Goal: Task Accomplishment & Management: Manage account settings

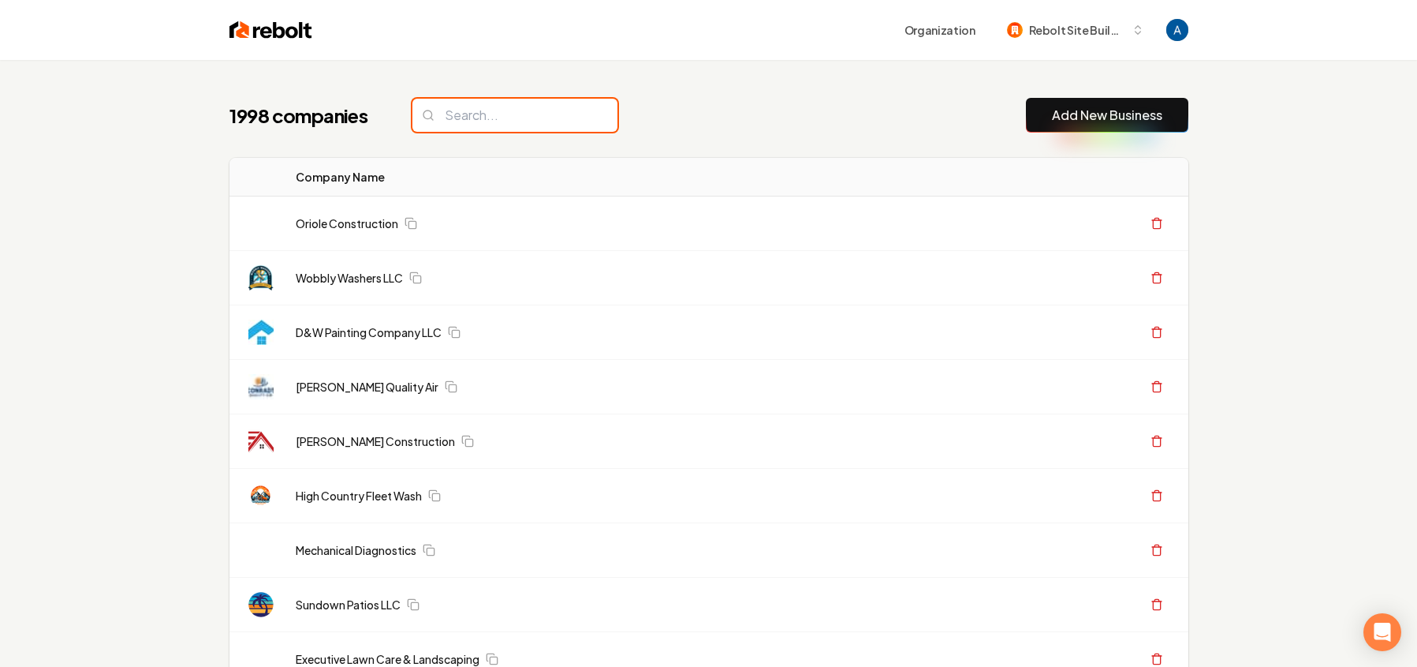
click at [491, 116] on input "search" at bounding box center [515, 115] width 205 height 33
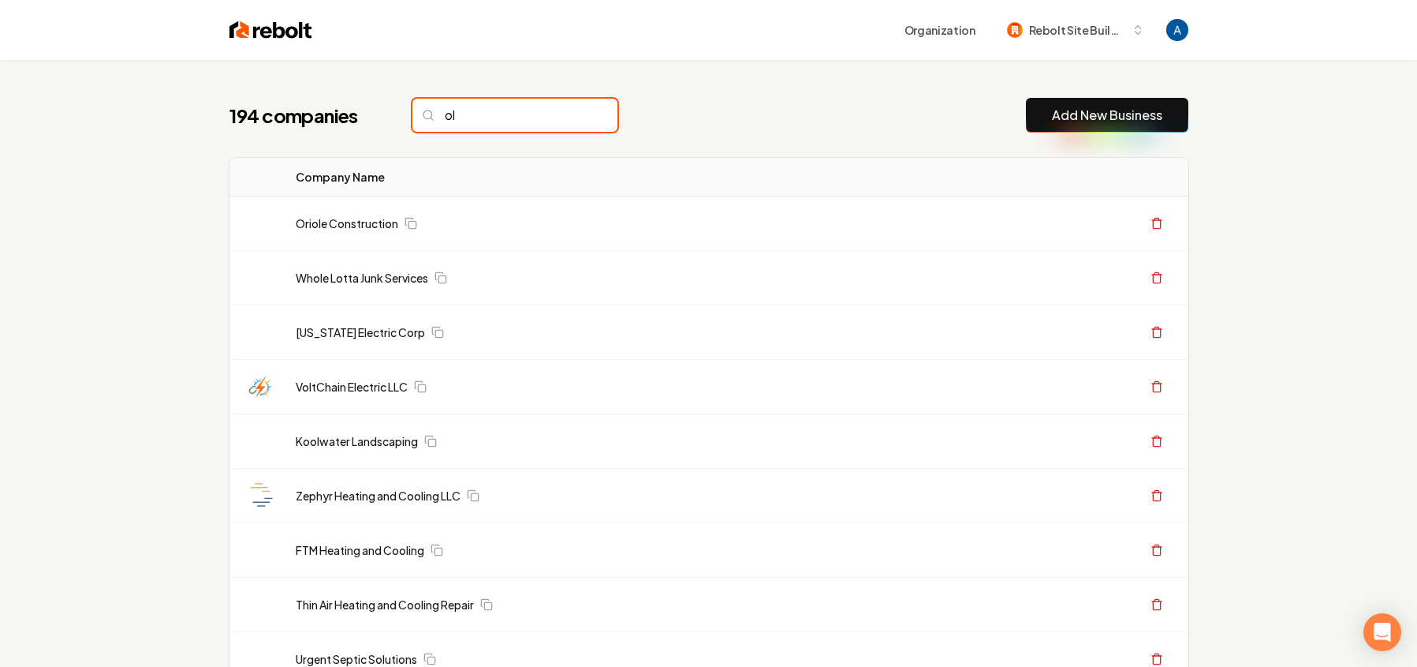
type input "o"
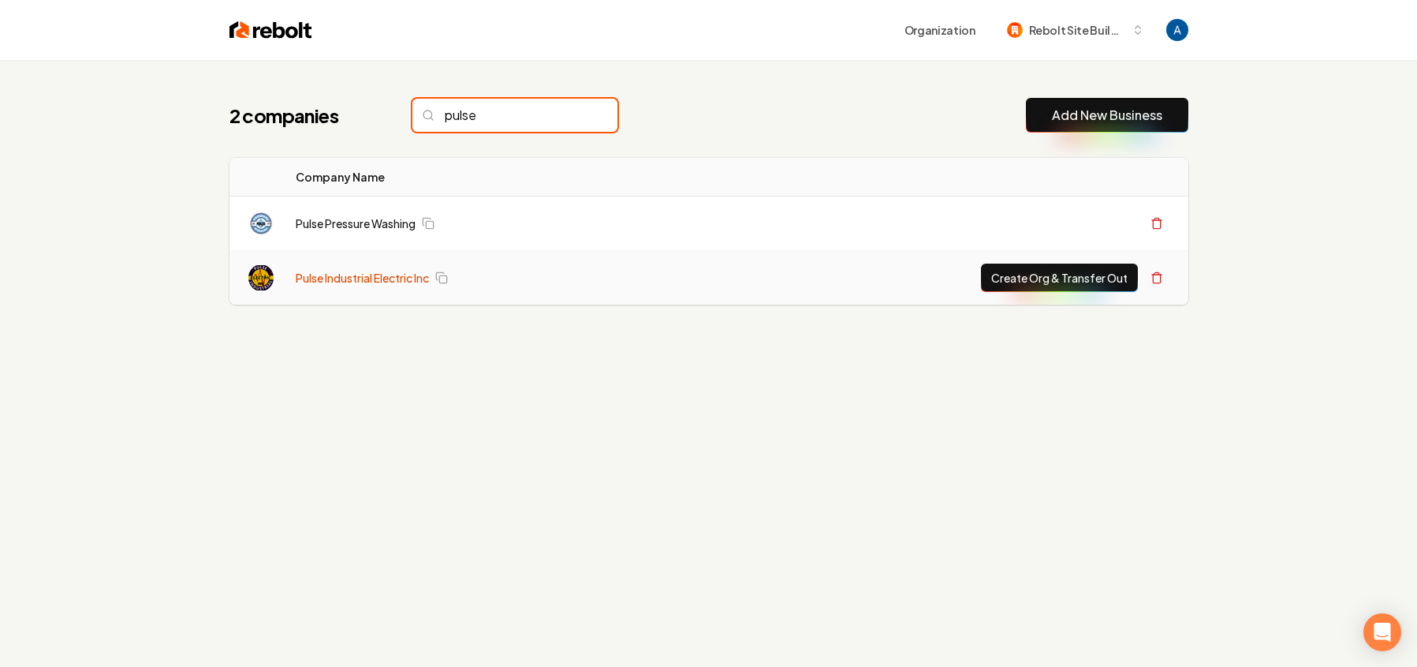
type input "pulse"
click at [340, 282] on link "Pulse Industrial Electric Inc" at bounding box center [362, 278] width 133 height 16
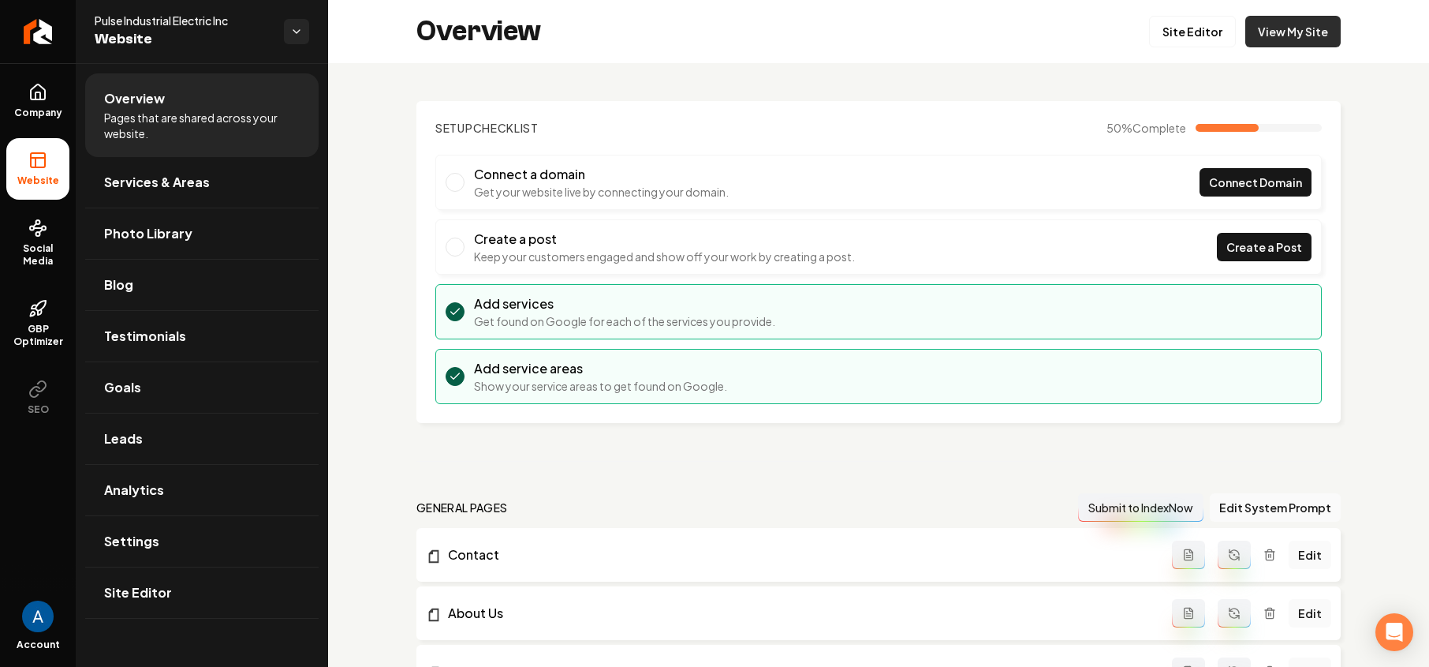
click at [1283, 32] on link "View My Site" at bounding box center [1293, 32] width 95 height 32
click at [1171, 46] on link "Site Editor" at bounding box center [1192, 32] width 87 height 32
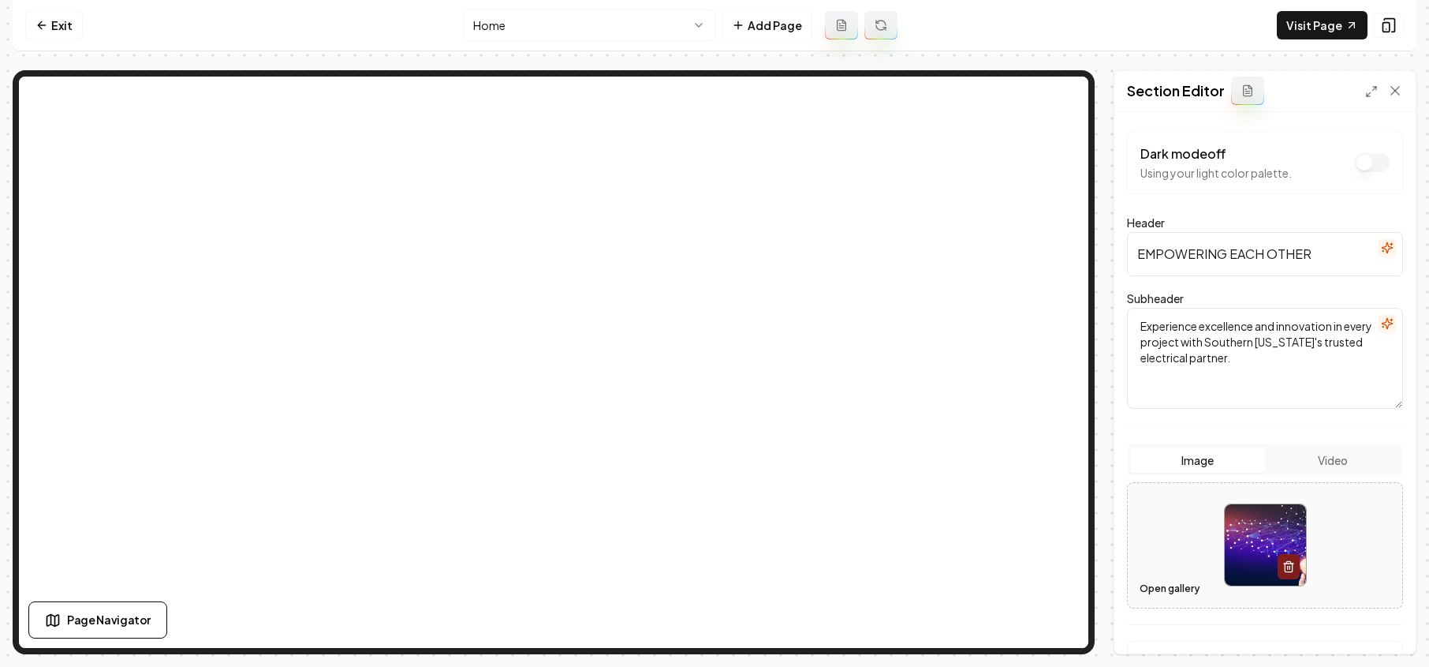
click at [1178, 586] on button "Open gallery" at bounding box center [1169, 588] width 71 height 25
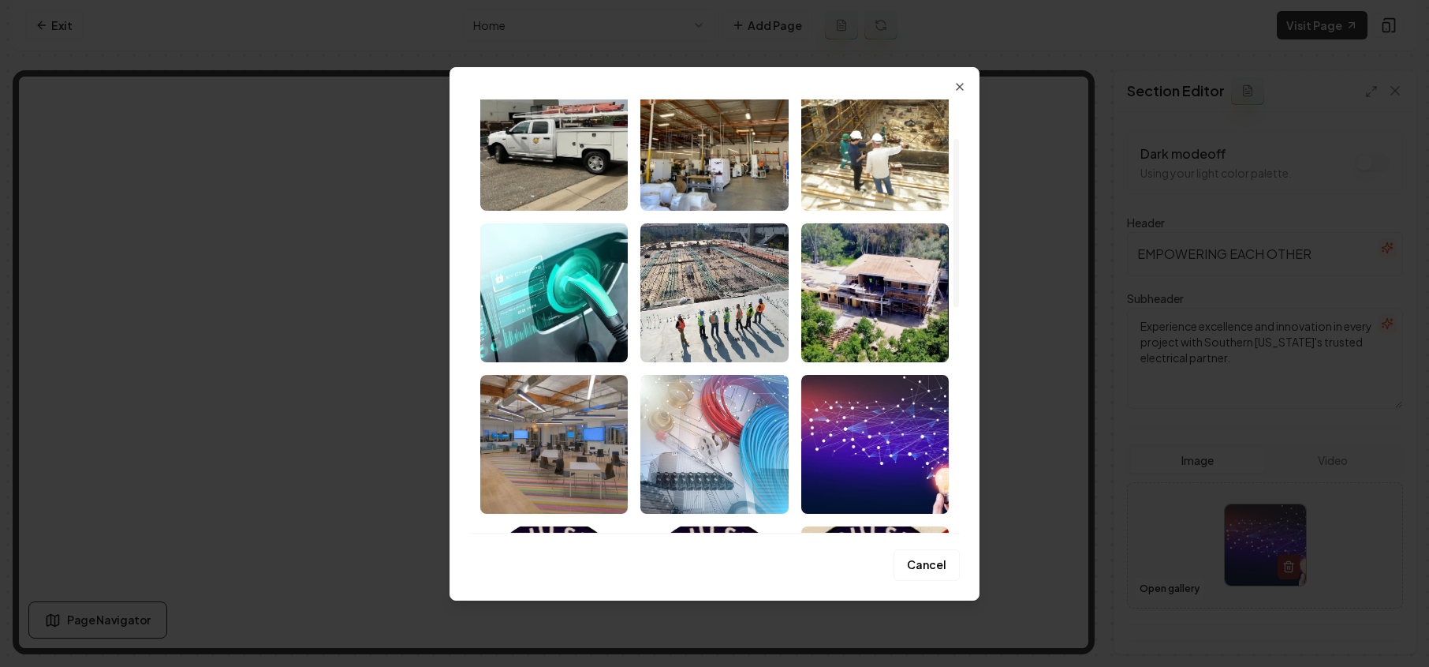
scroll to position [77, 0]
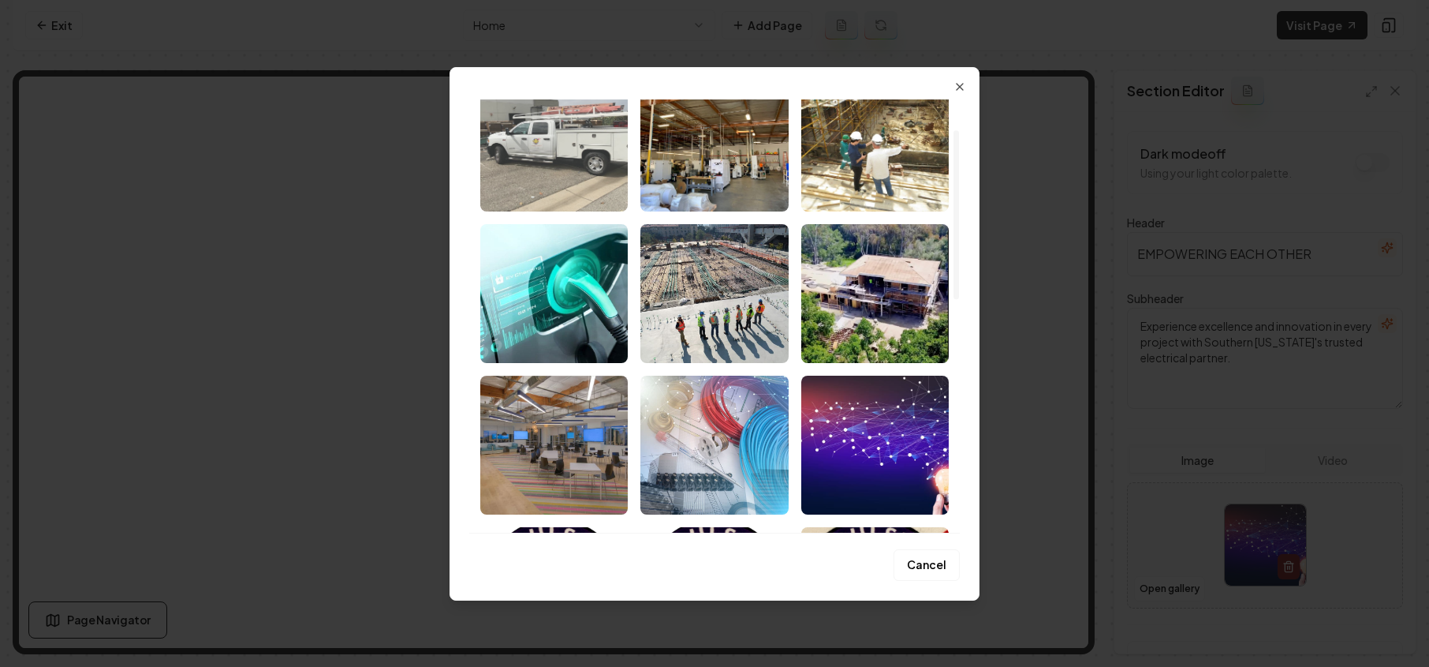
click at [560, 168] on img "Select image image_689b66f55c7cd75eb842f5b0.jpeg" at bounding box center [554, 142] width 148 height 139
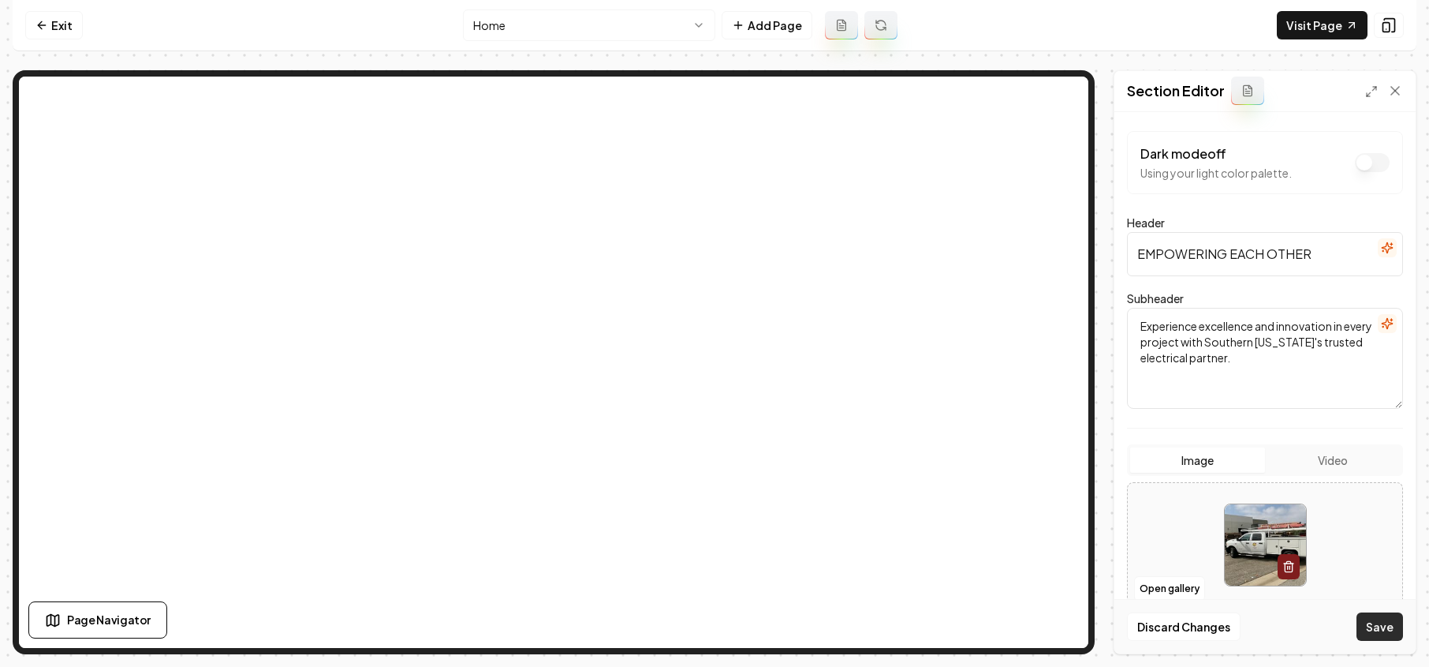
click at [1374, 629] on button "Save" at bounding box center [1380, 626] width 47 height 28
click at [27, 15] on link "Exit" at bounding box center [54, 25] width 58 height 28
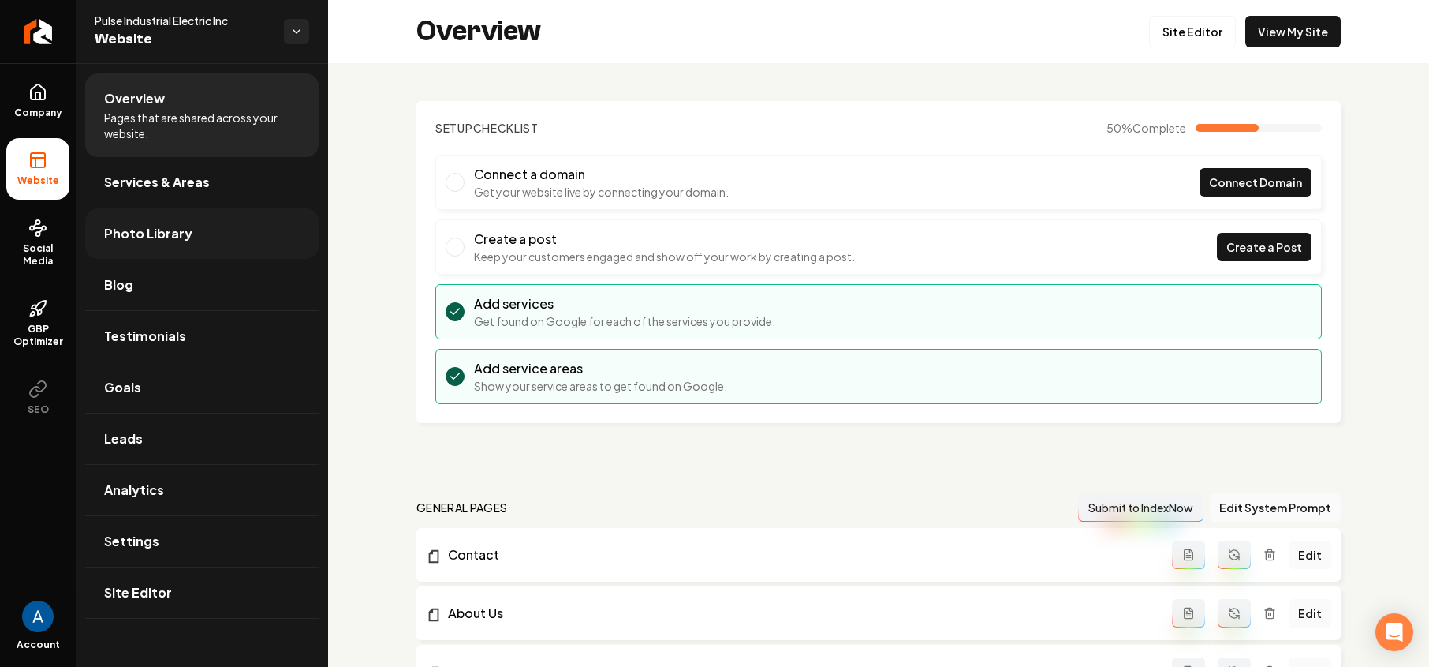
click at [158, 243] on link "Photo Library" at bounding box center [201, 233] width 233 height 50
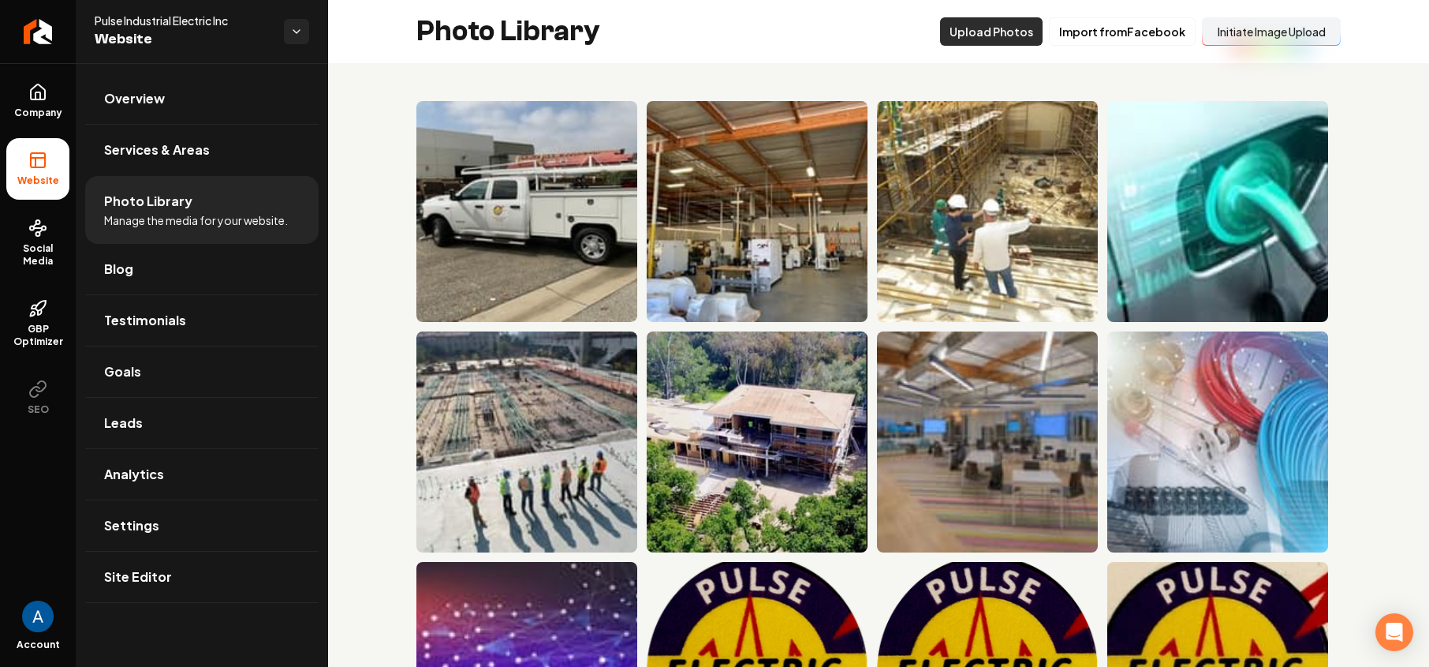
click at [1020, 37] on button "Upload Photos" at bounding box center [991, 31] width 103 height 28
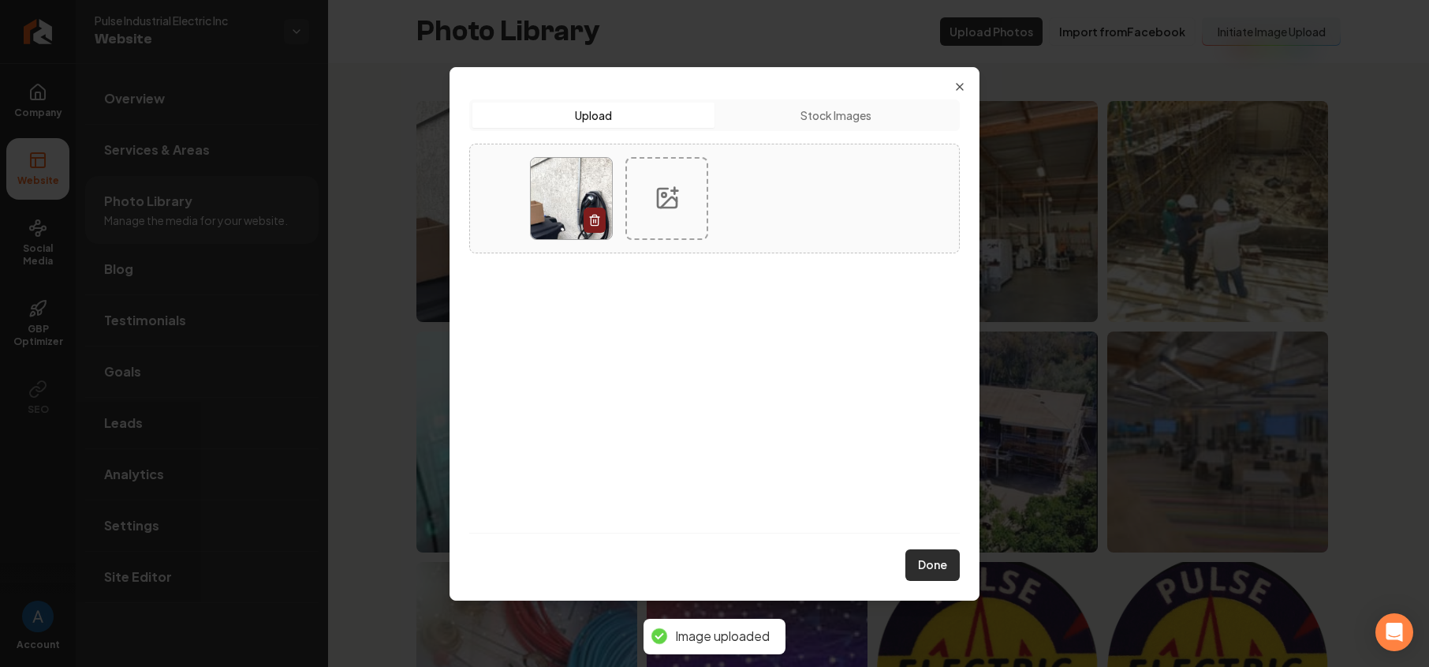
click at [941, 558] on button "Done" at bounding box center [933, 565] width 54 height 32
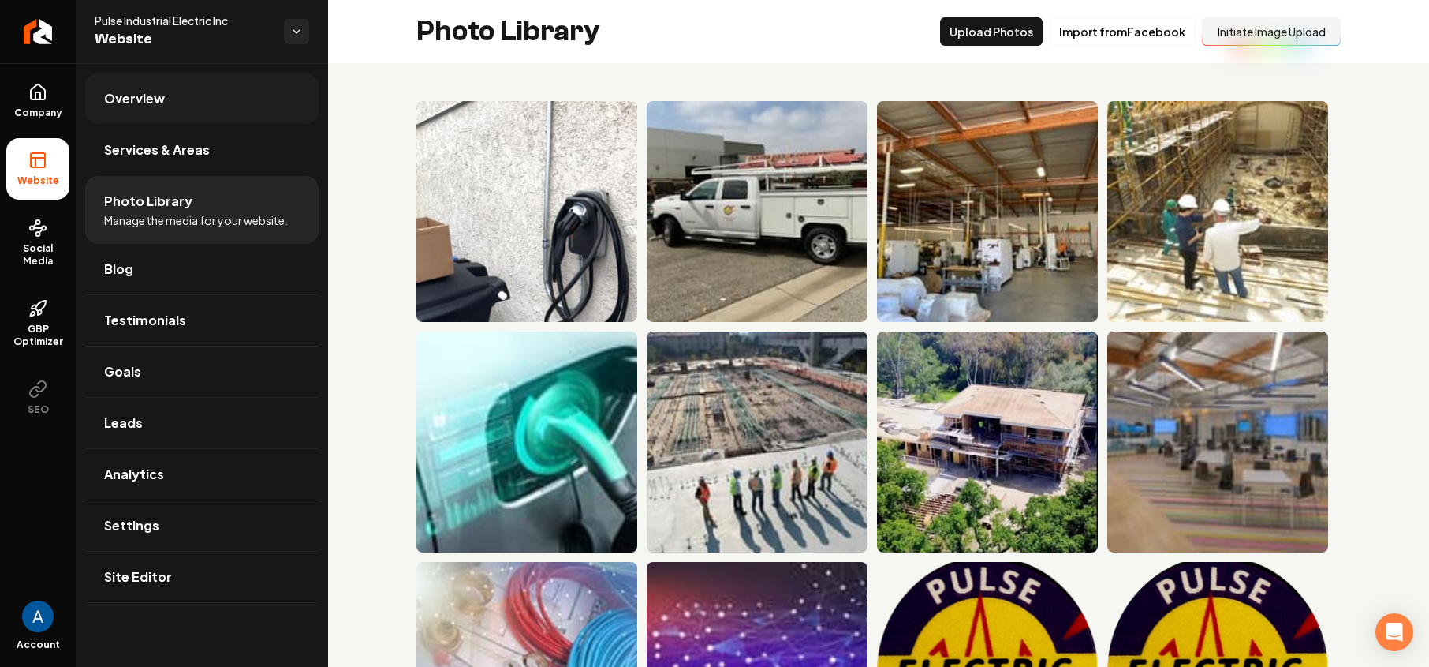
click at [105, 99] on span "Overview" at bounding box center [134, 98] width 61 height 19
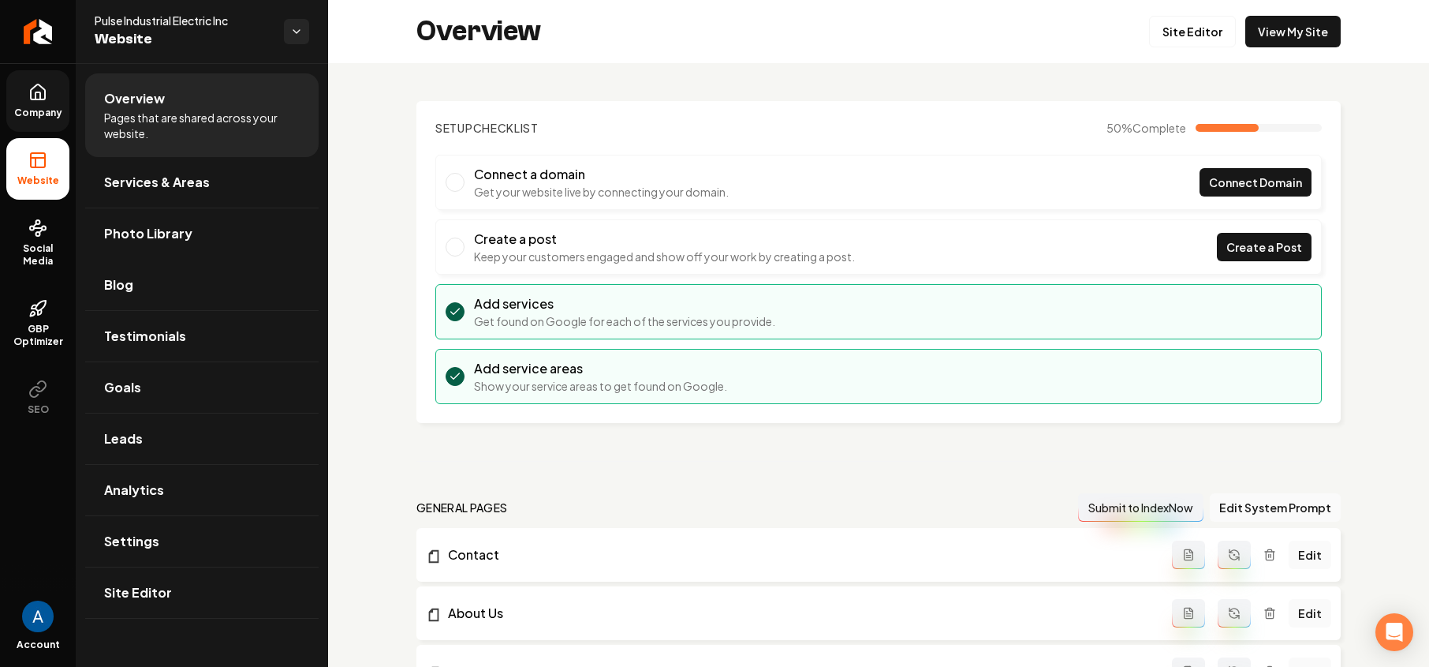
click at [27, 107] on span "Company" at bounding box center [38, 112] width 61 height 13
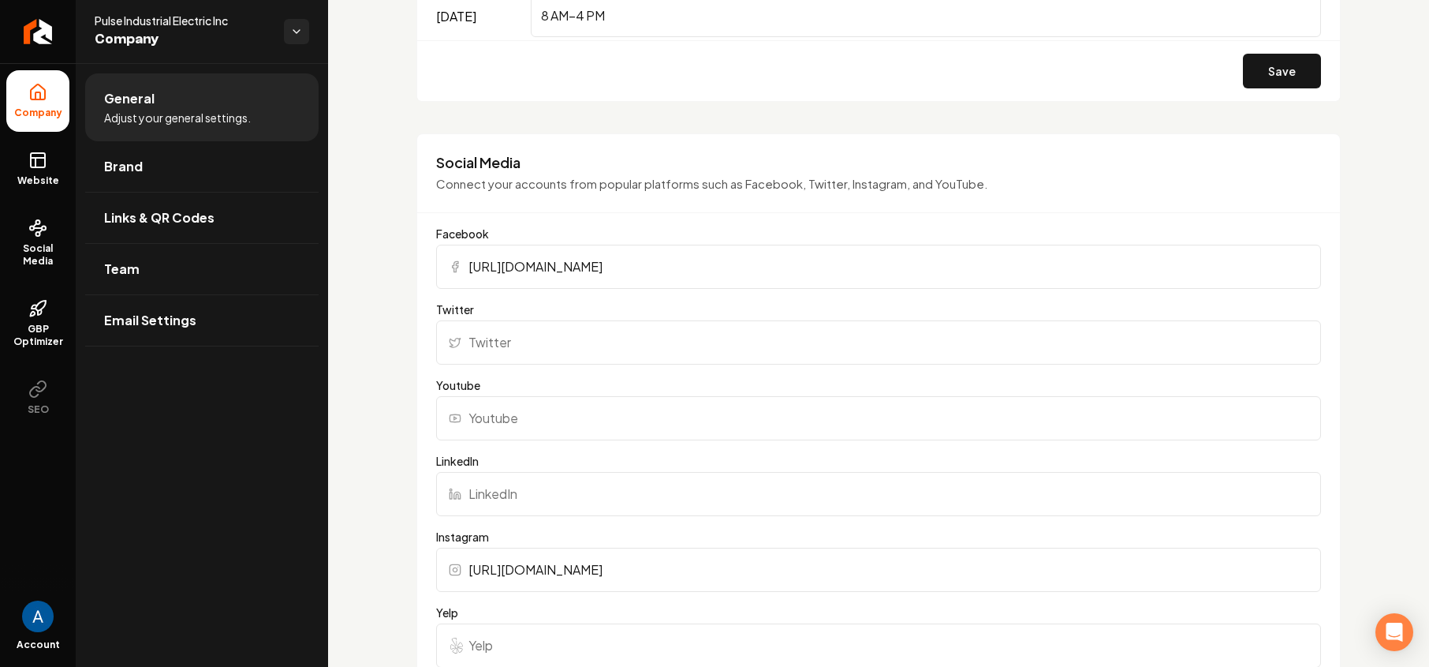
scroll to position [1674, 0]
click at [502, 639] on input "Yelp" at bounding box center [878, 644] width 885 height 44
paste input "[URL][DOMAIN_NAME]"
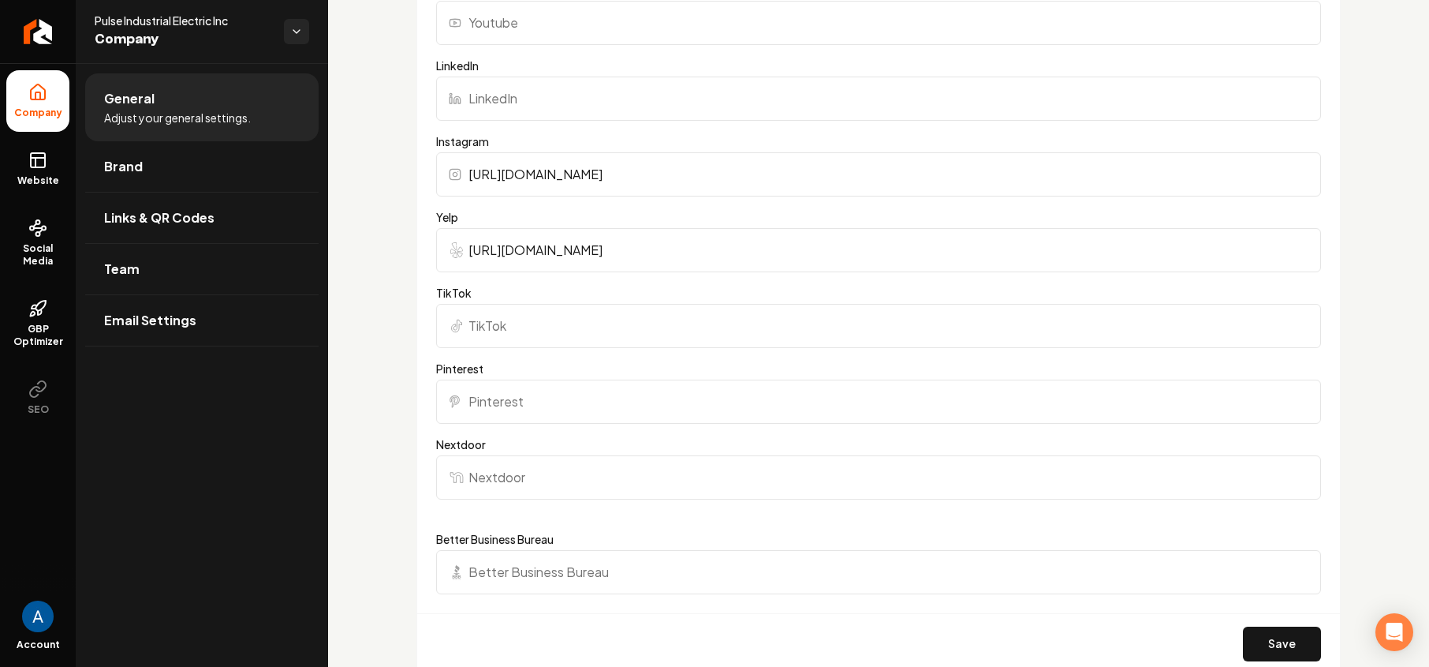
scroll to position [2083, 0]
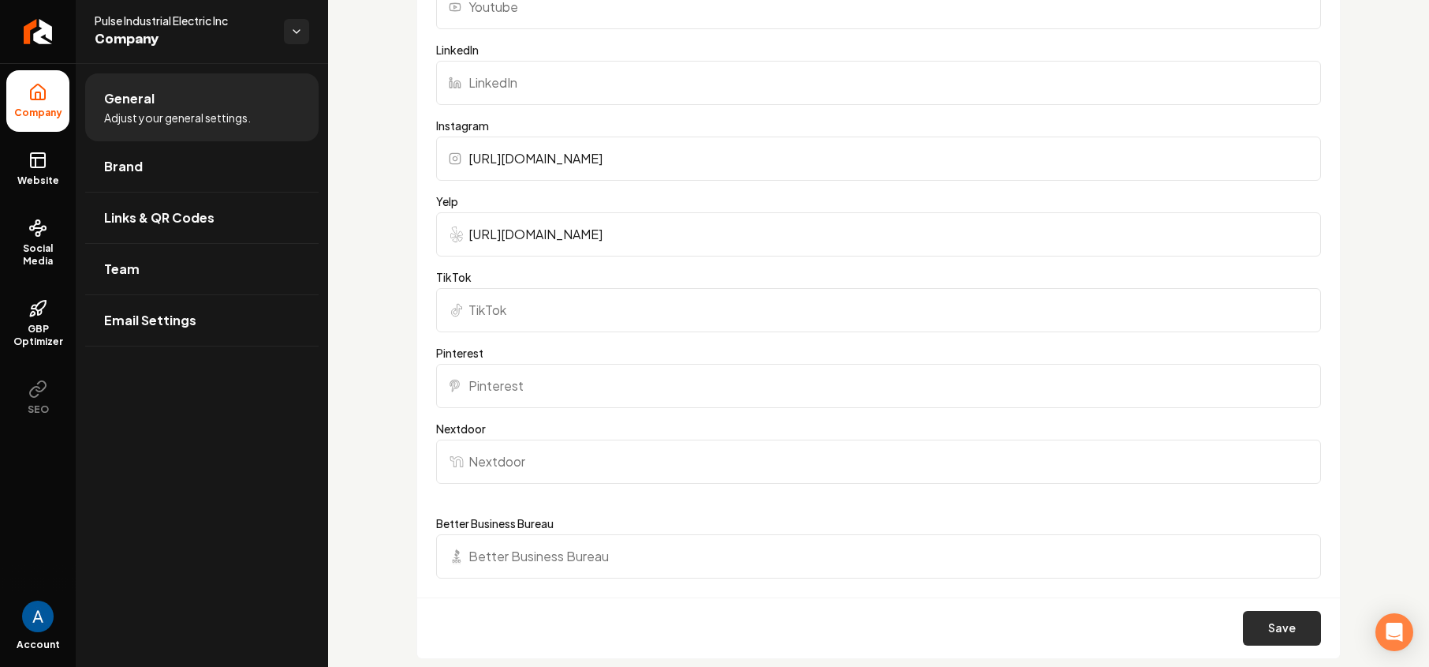
type input "[URL][DOMAIN_NAME]"
click at [1276, 622] on button "Save" at bounding box center [1282, 628] width 78 height 35
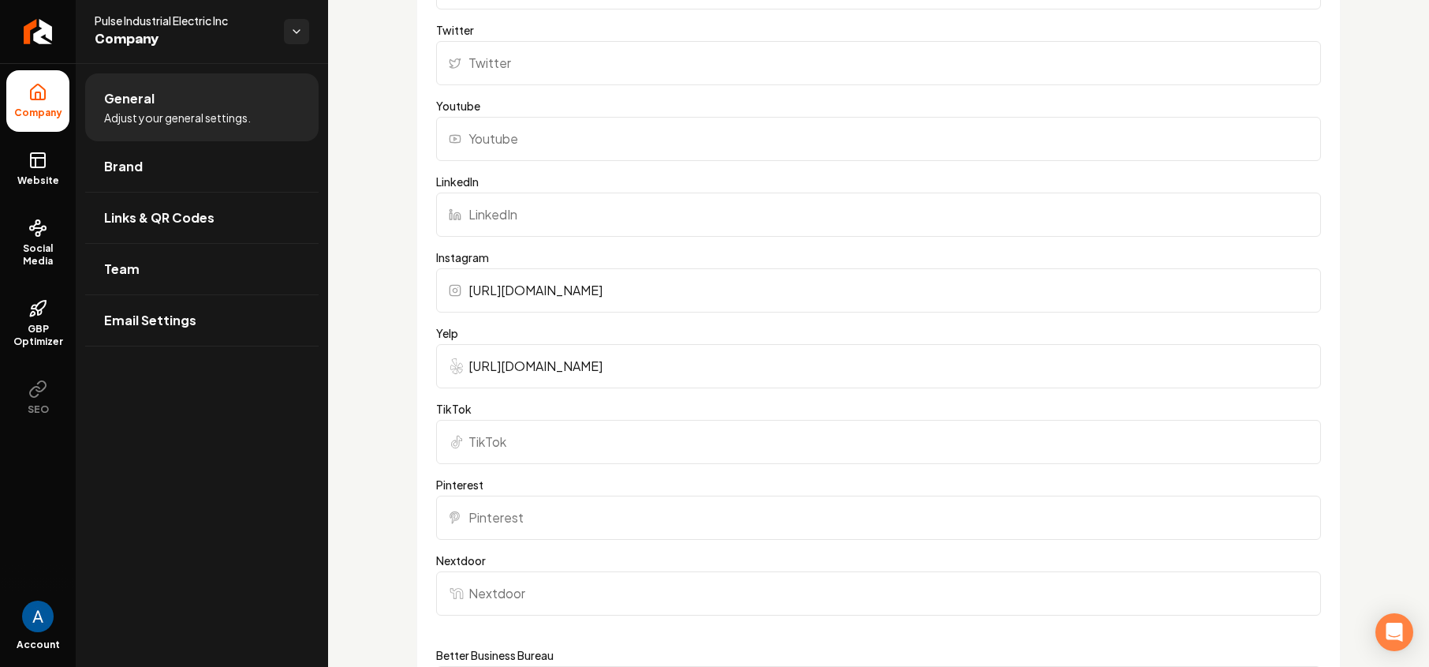
scroll to position [1955, 0]
click at [568, 584] on input "Nextdoor" at bounding box center [878, 589] width 885 height 44
paste input "[URL][DOMAIN_NAME]"
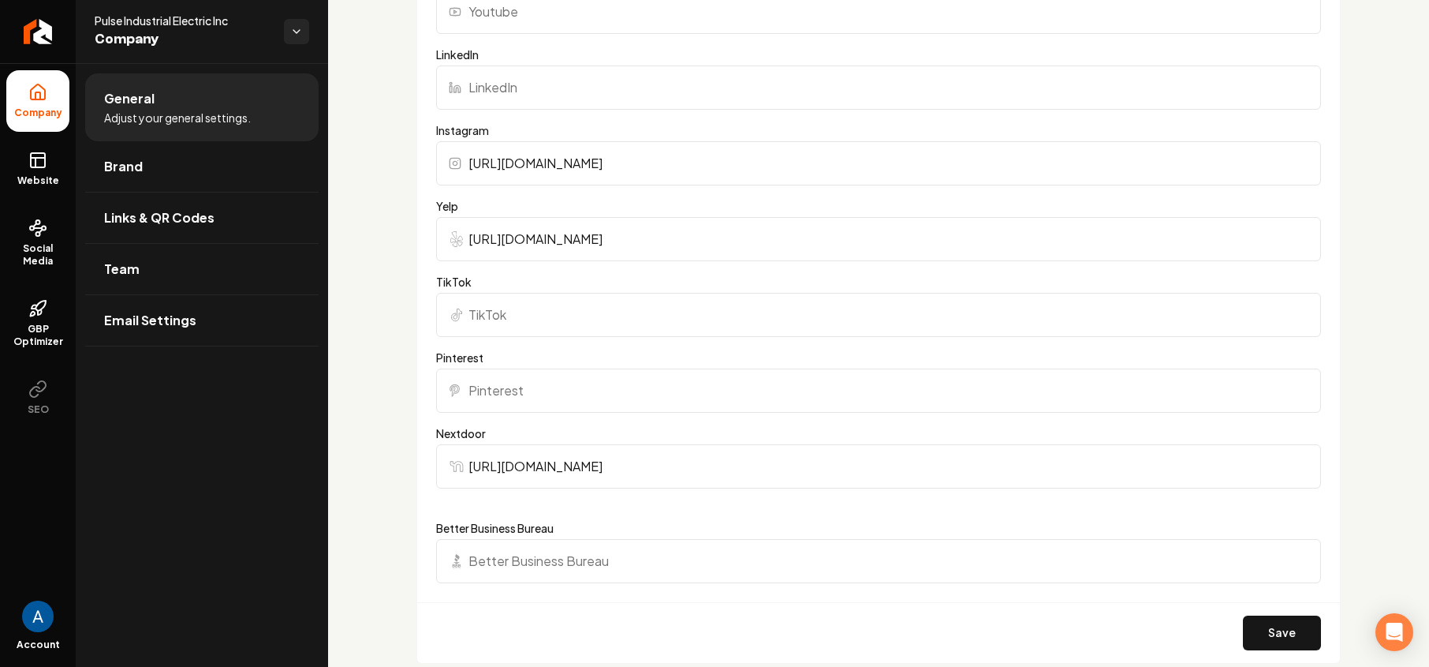
scroll to position [2105, 0]
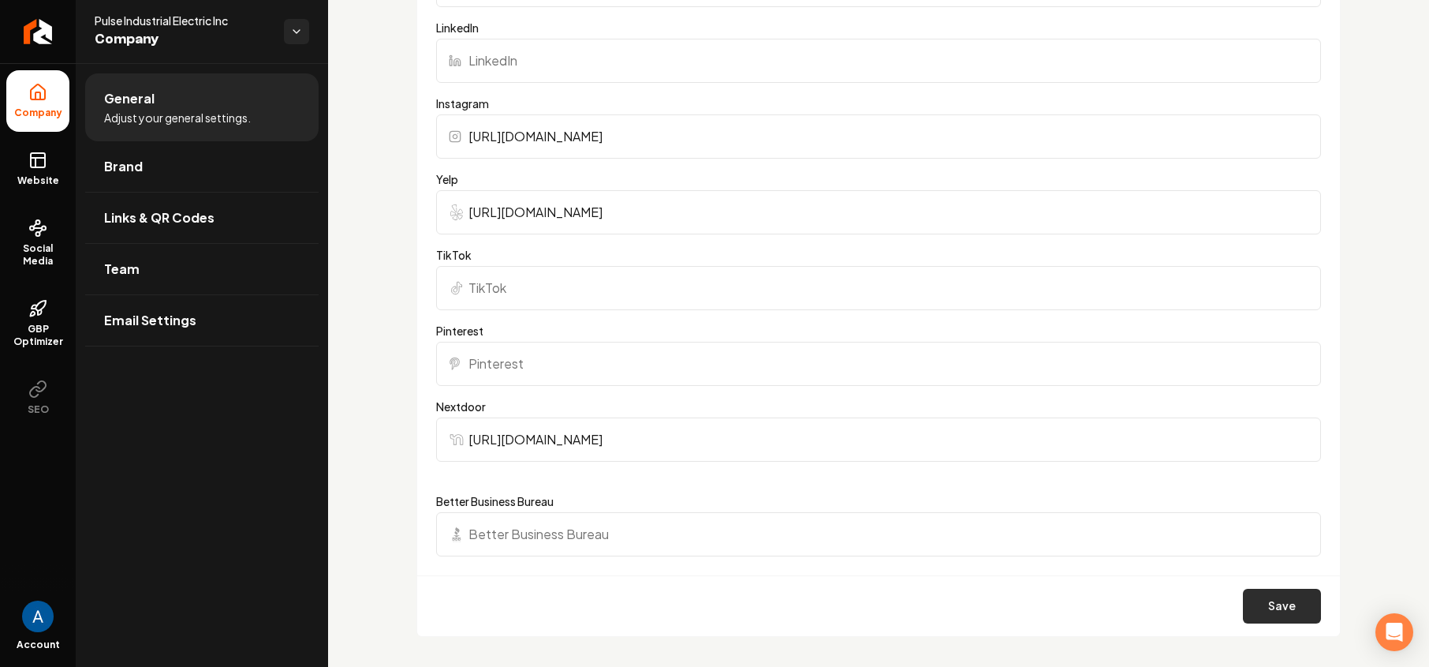
type input "[URL][DOMAIN_NAME]"
click at [1263, 607] on button "Save" at bounding box center [1282, 605] width 78 height 35
click at [38, 160] on icon at bounding box center [37, 160] width 19 height 19
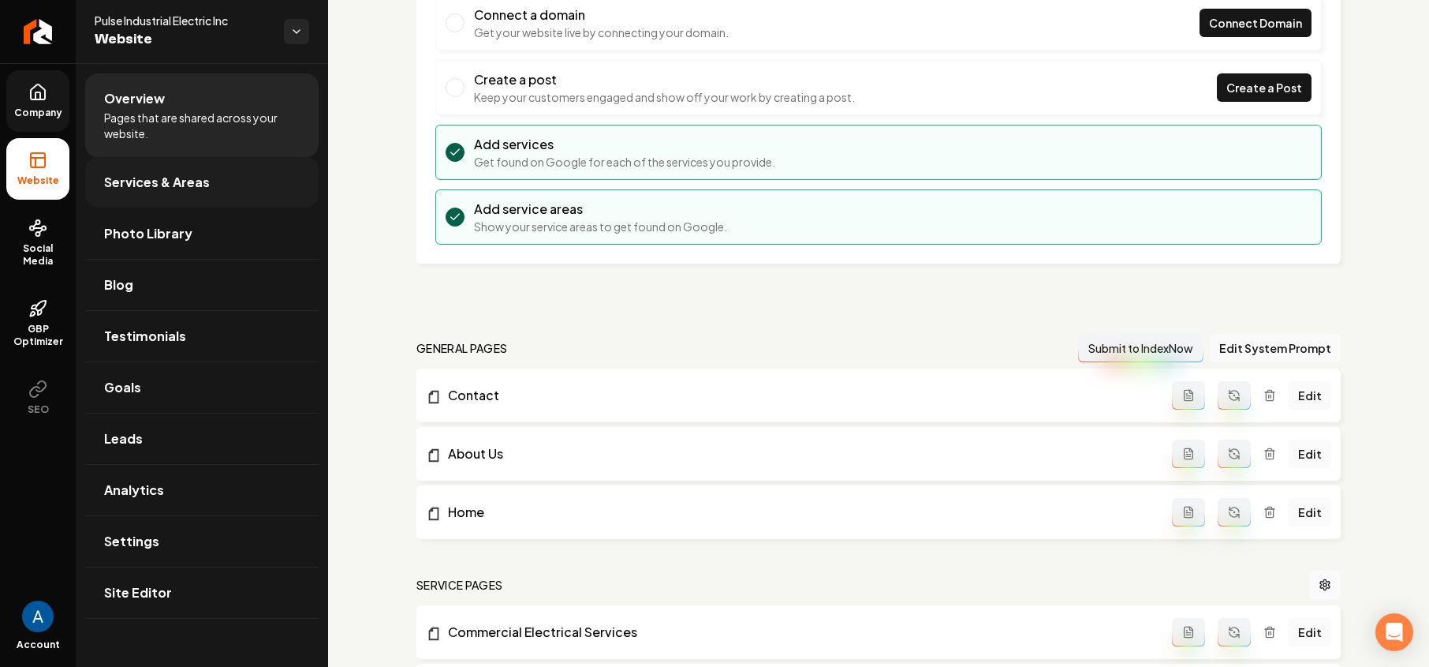
scroll to position [148, 0]
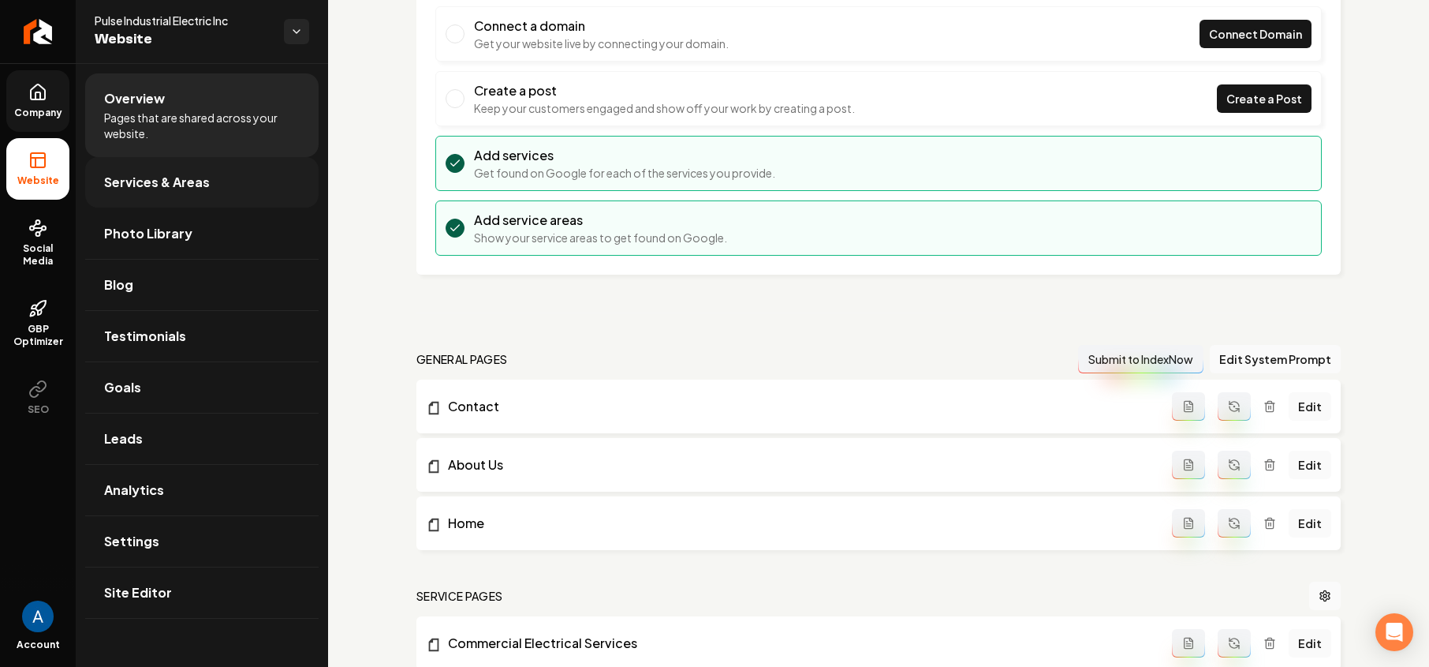
click at [116, 186] on span "Services & Areas" at bounding box center [157, 182] width 106 height 19
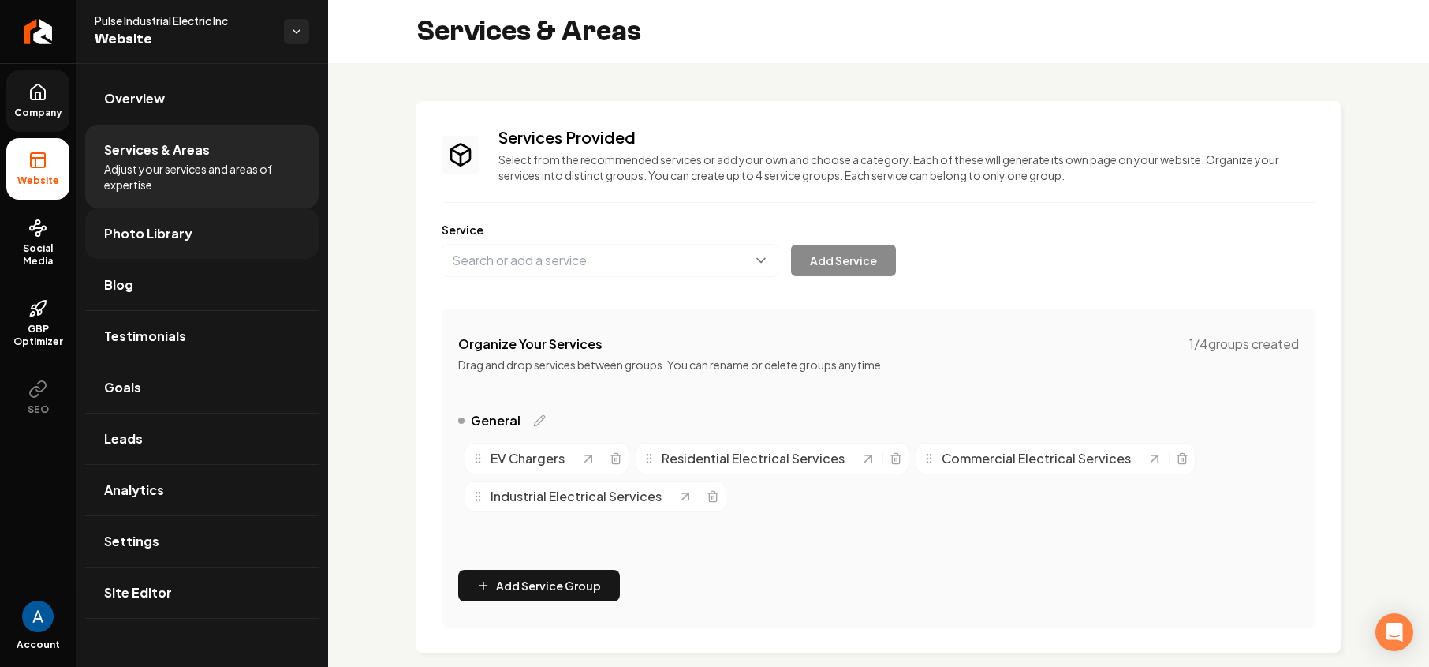
click at [137, 233] on span "Photo Library" at bounding box center [148, 233] width 88 height 19
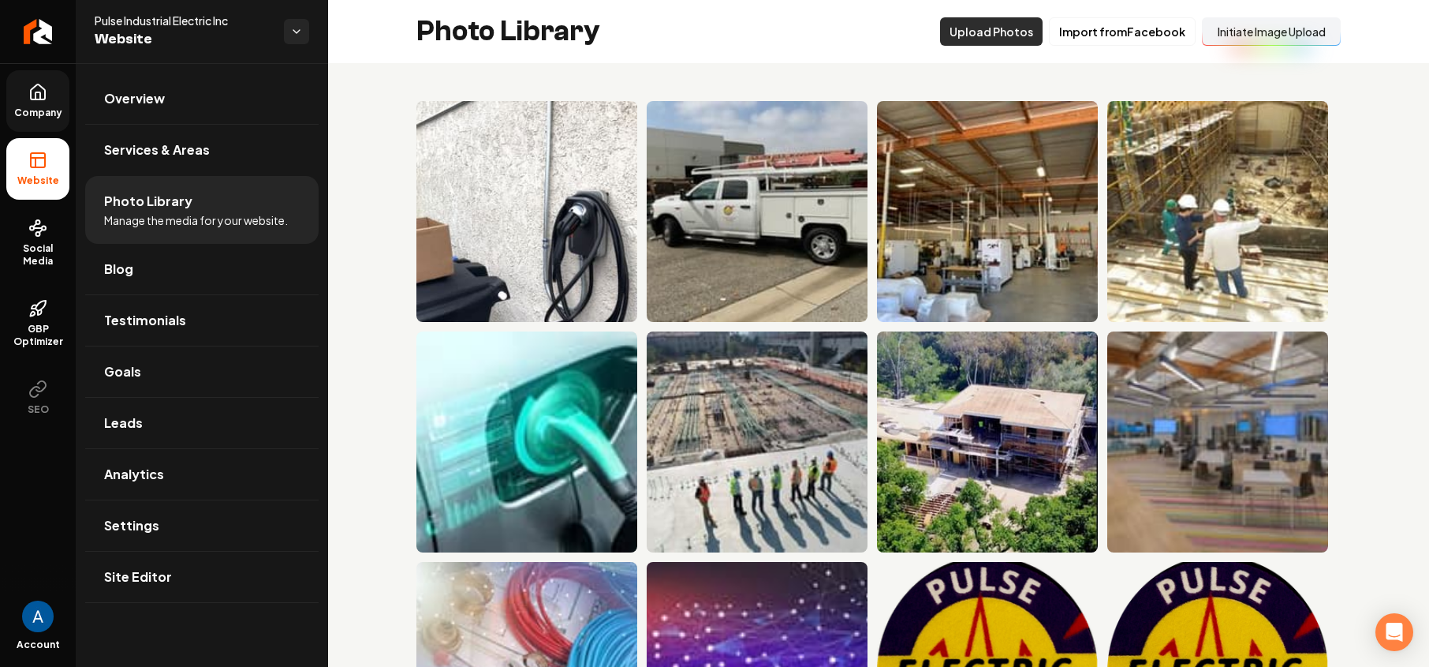
click at [1002, 34] on button "Upload Photos" at bounding box center [991, 31] width 103 height 28
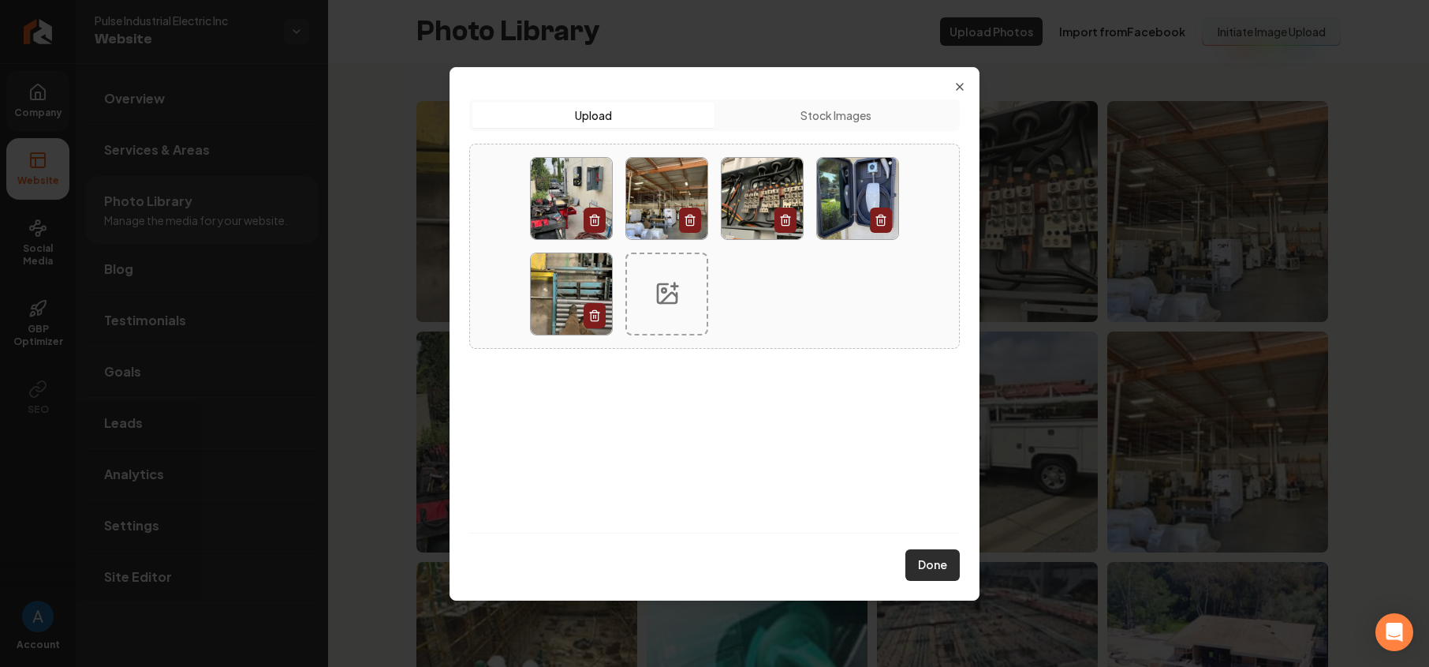
click at [943, 561] on button "Done" at bounding box center [933, 565] width 54 height 32
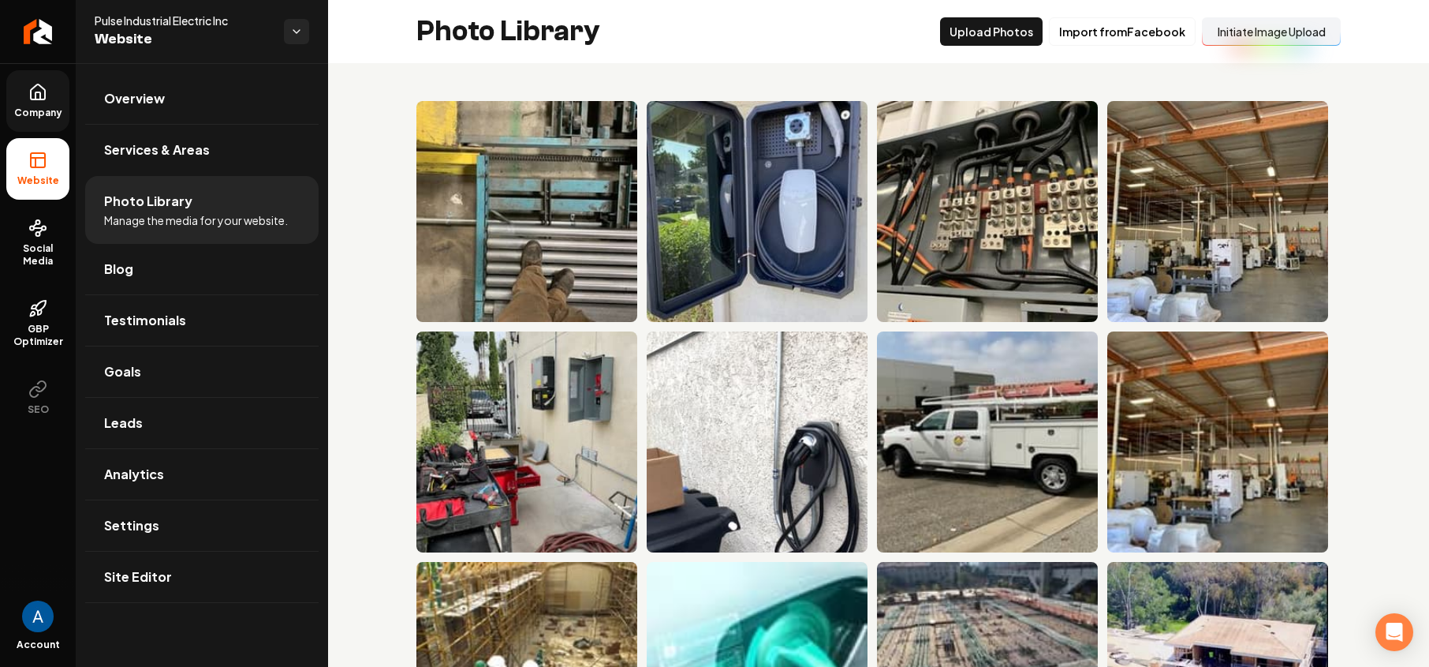
click at [46, 110] on span "Company" at bounding box center [38, 112] width 61 height 13
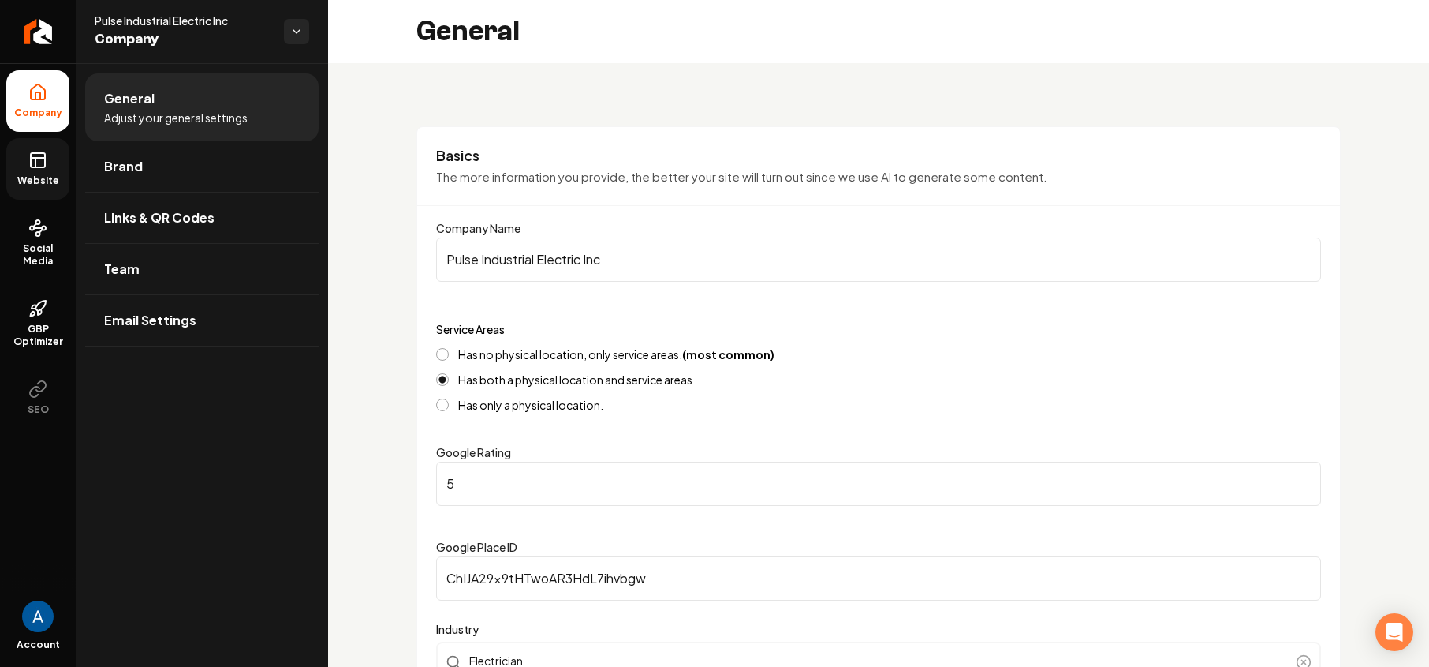
click at [27, 174] on span "Website" at bounding box center [38, 180] width 54 height 13
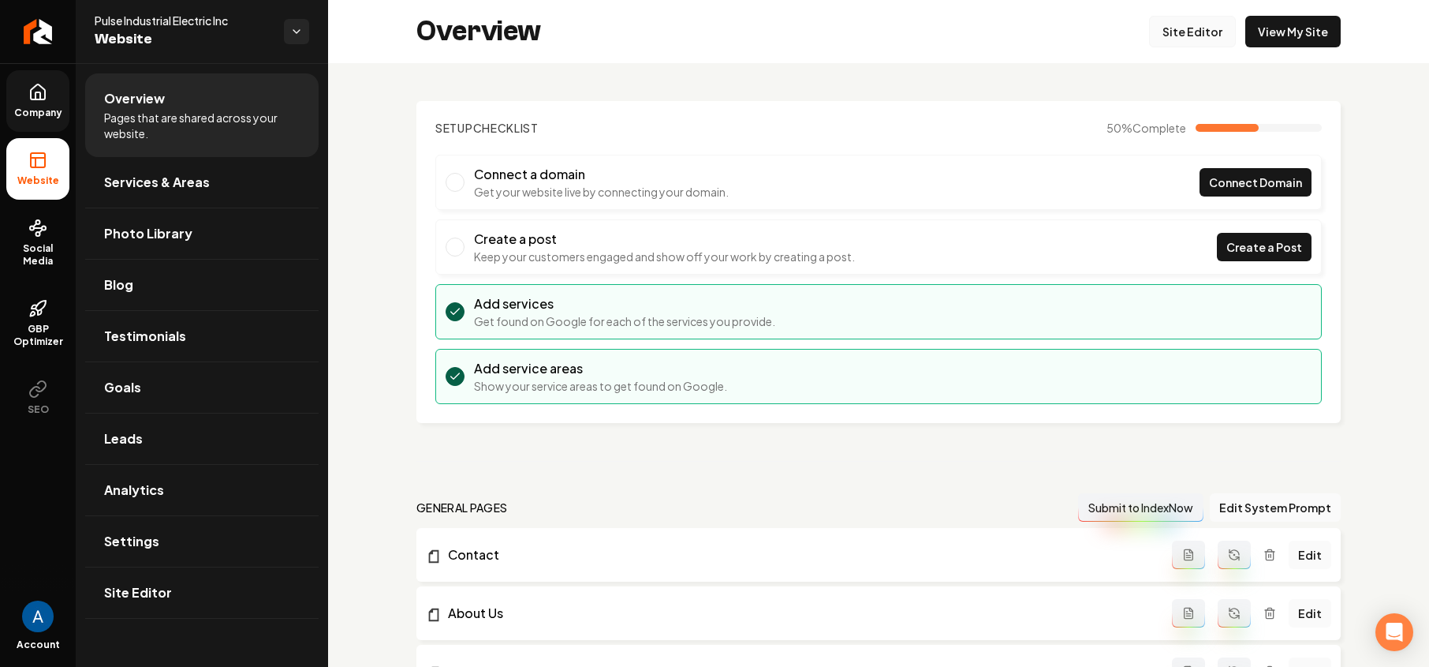
click at [1186, 38] on link "Site Editor" at bounding box center [1192, 32] width 87 height 32
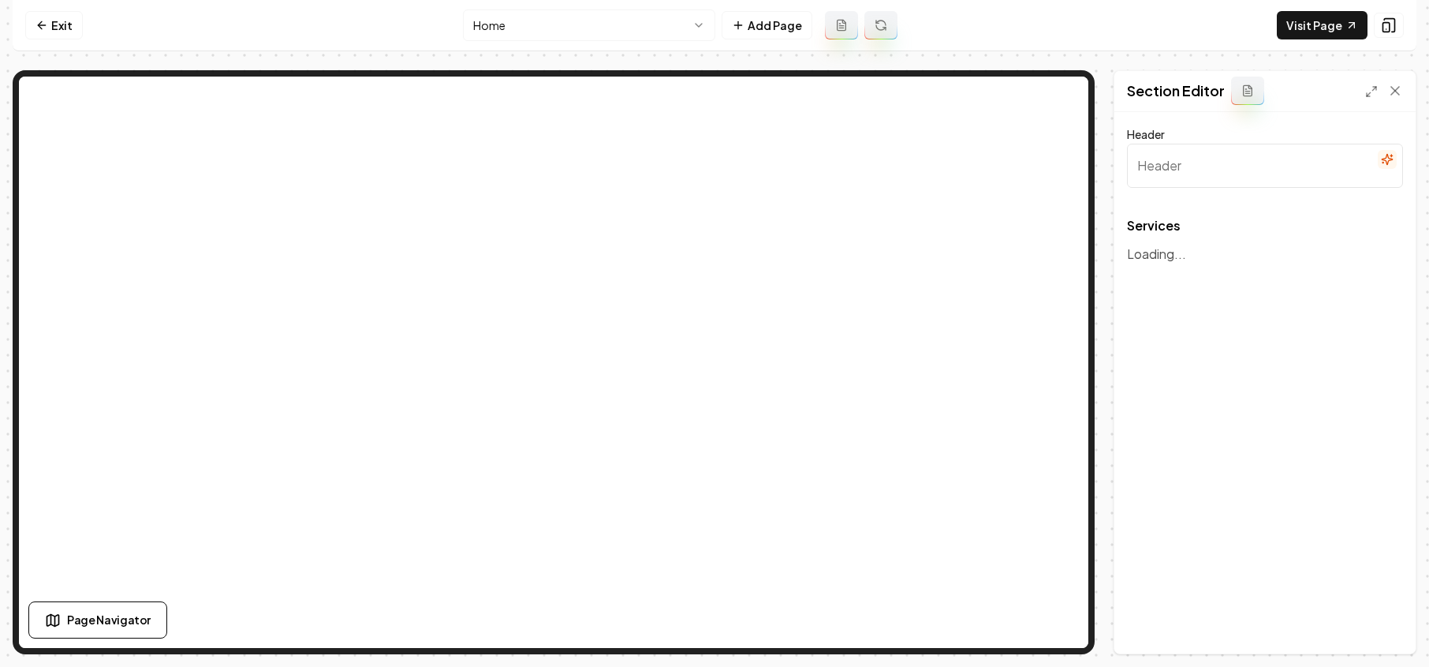
type input "Our Expert Services"
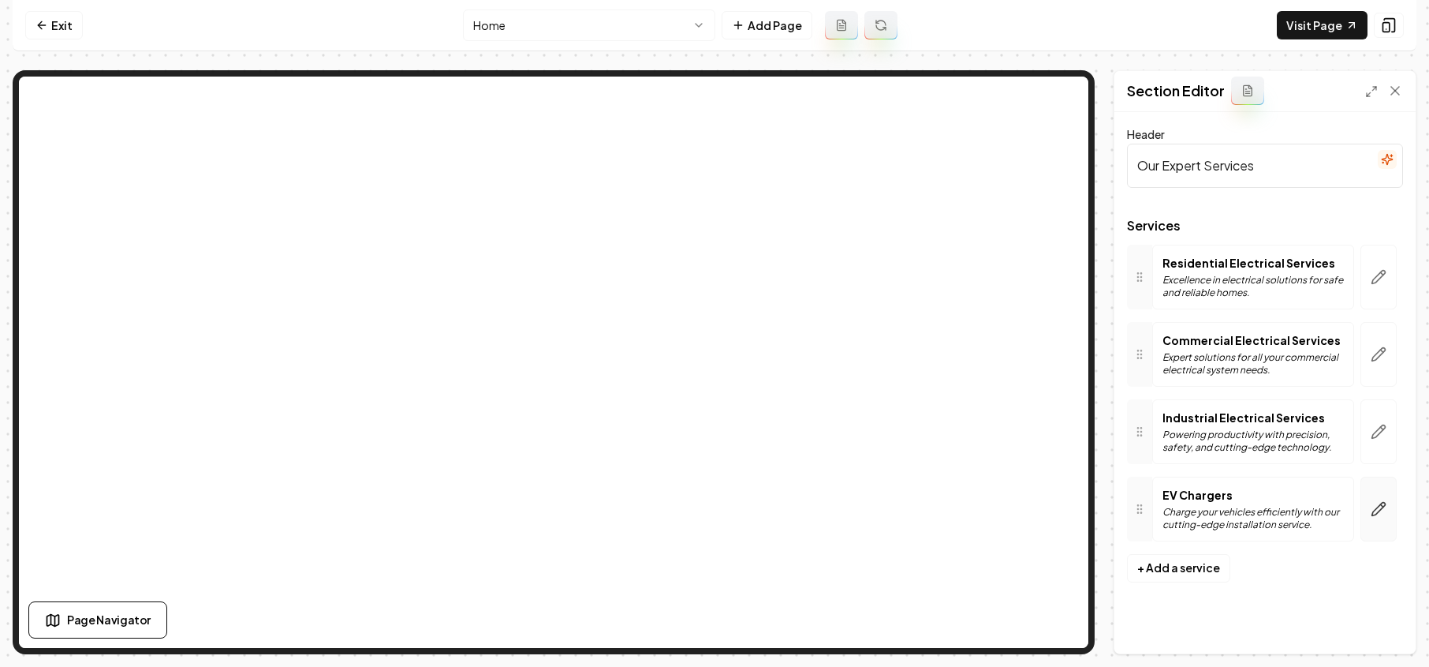
click at [1364, 511] on button "button" at bounding box center [1379, 508] width 36 height 65
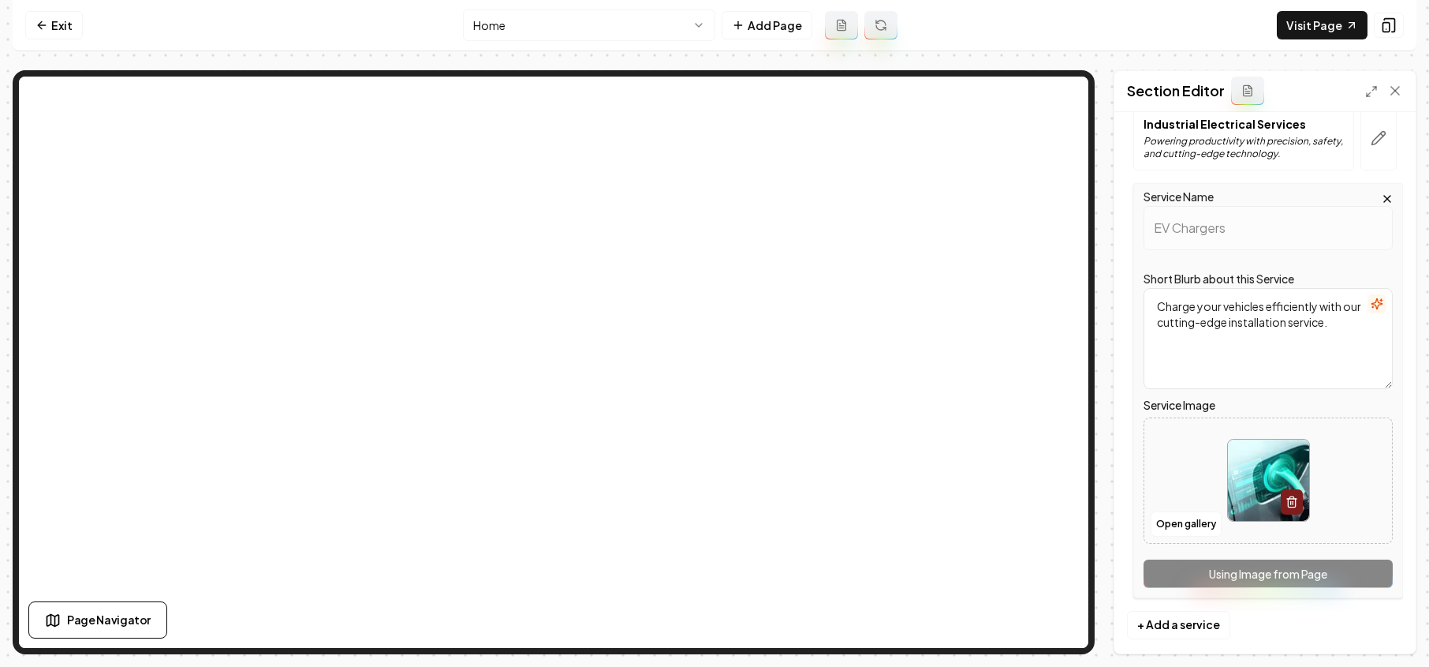
scroll to position [311, 0]
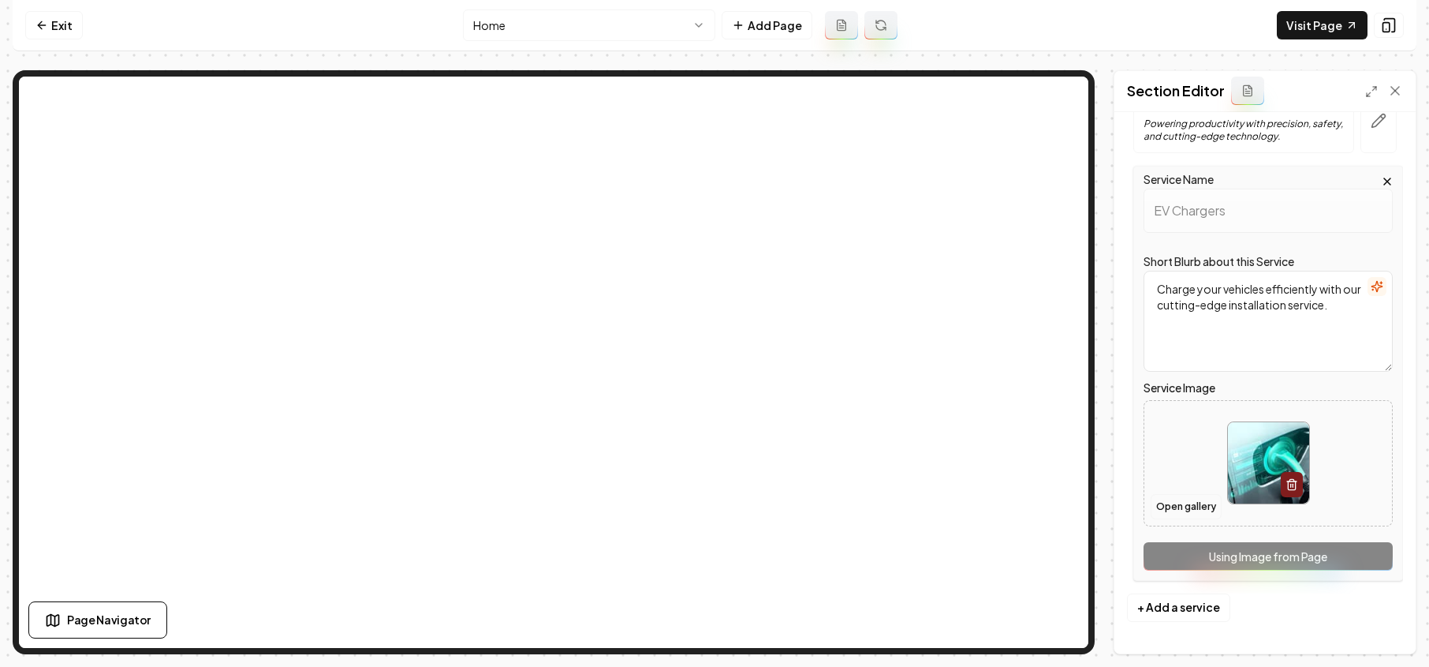
click at [1179, 513] on button "Open gallery" at bounding box center [1186, 506] width 71 height 25
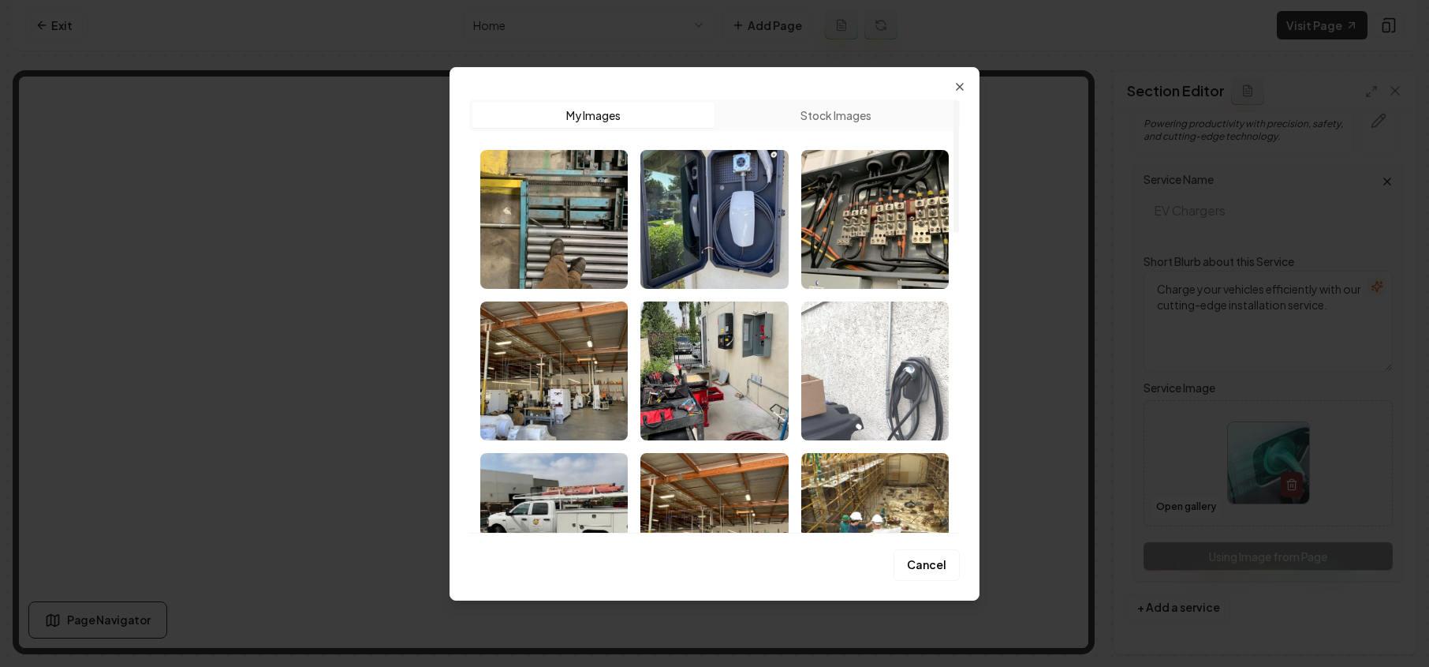
click at [841, 399] on img "Select image image_689e69495c7cd75eb8332d3a.webp" at bounding box center [875, 370] width 148 height 139
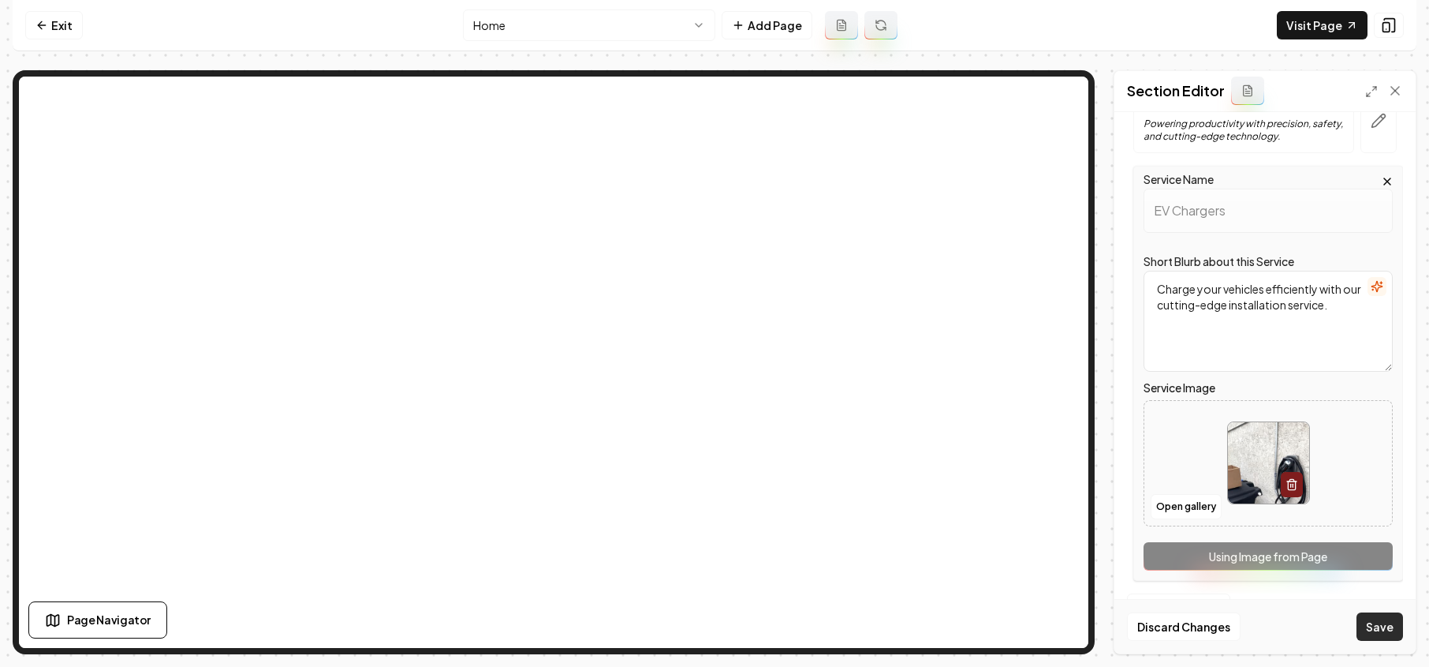
click at [1365, 629] on button "Save" at bounding box center [1380, 626] width 47 height 28
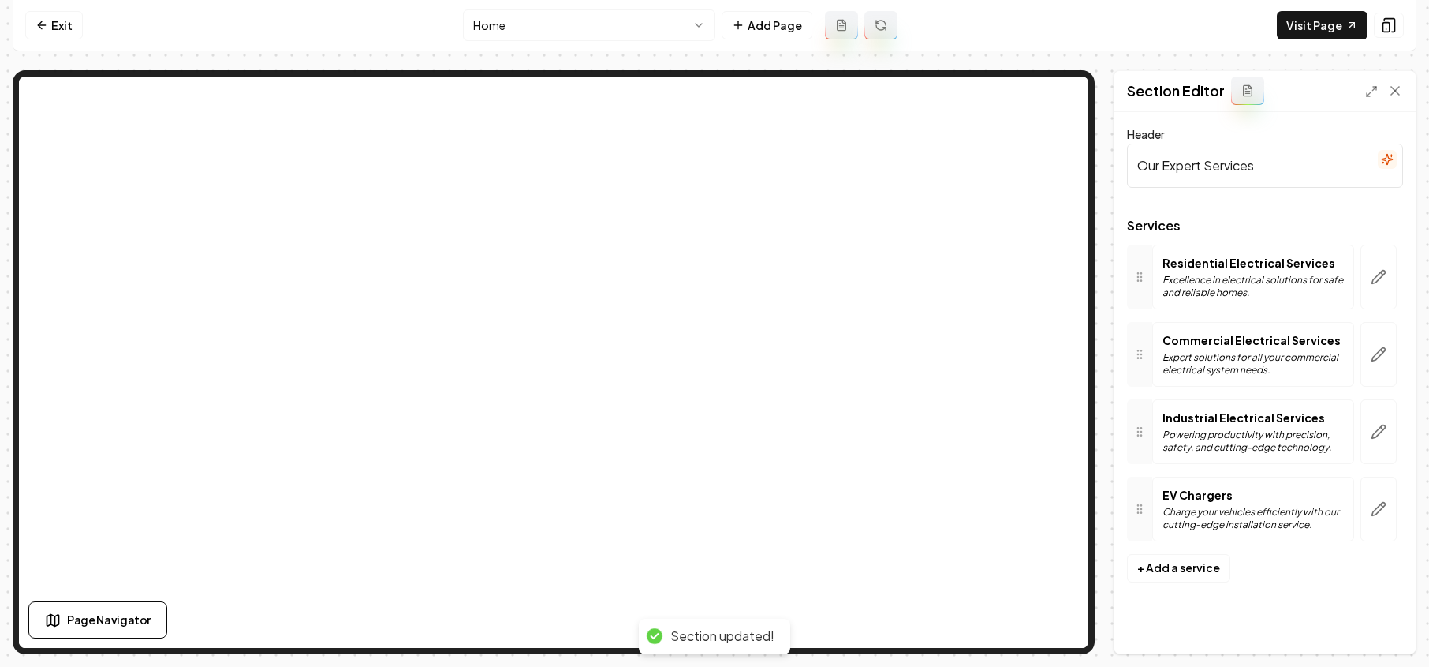
scroll to position [0, 0]
click at [1381, 285] on button "button" at bounding box center [1379, 277] width 36 height 65
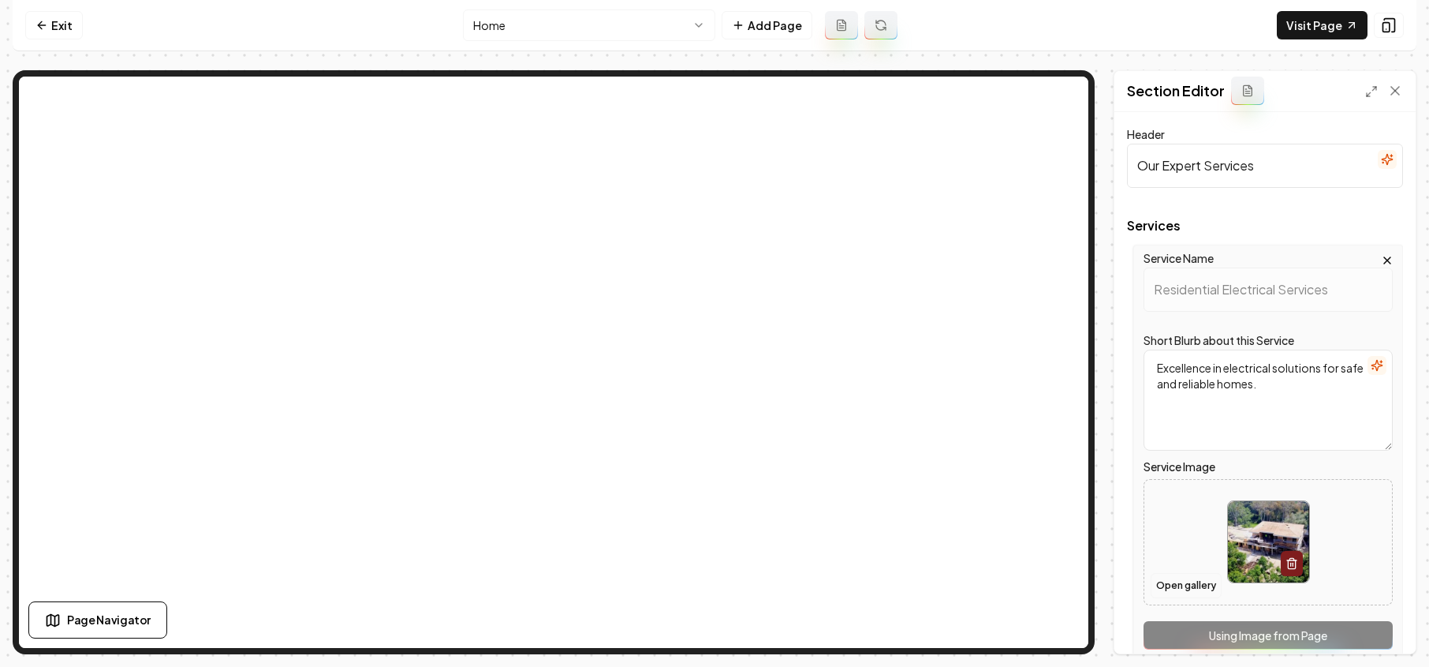
click at [1175, 579] on button "Open gallery" at bounding box center [1186, 585] width 71 height 25
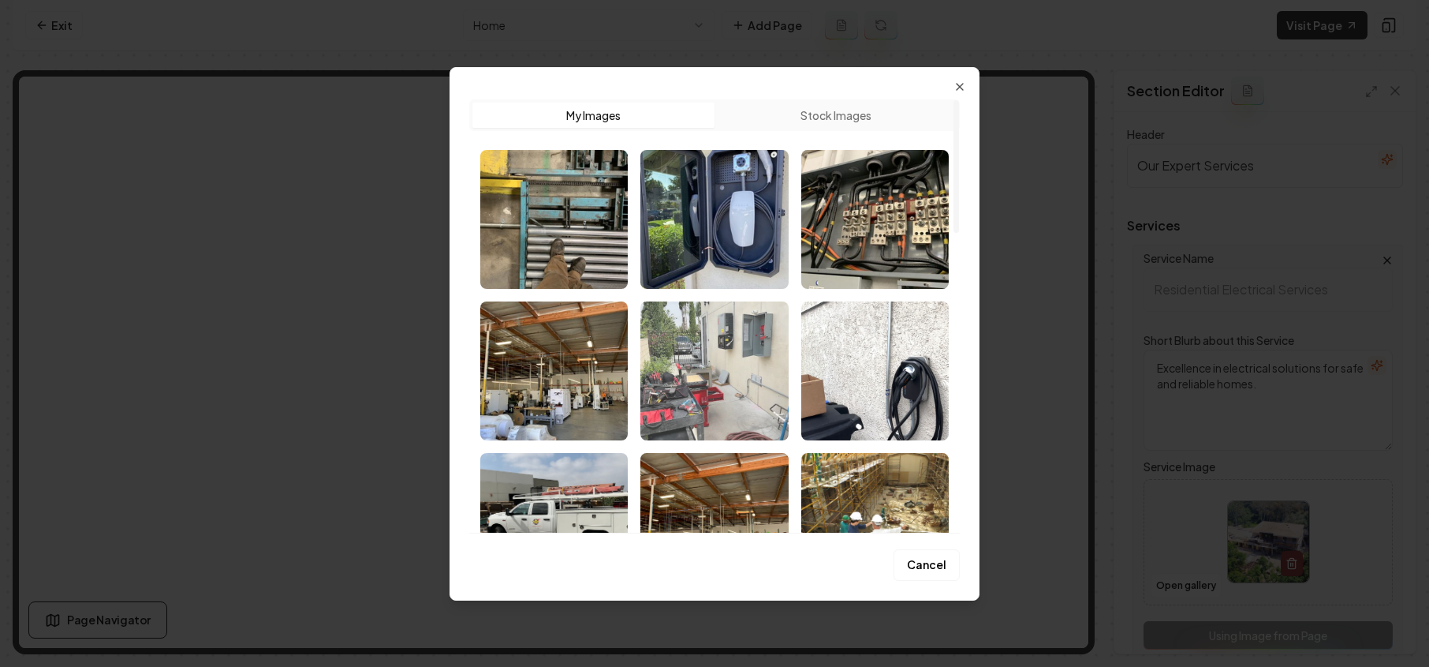
click at [724, 356] on img "Select image image_689e69fc5c7cd75eb836cc0f.webp" at bounding box center [715, 370] width 148 height 139
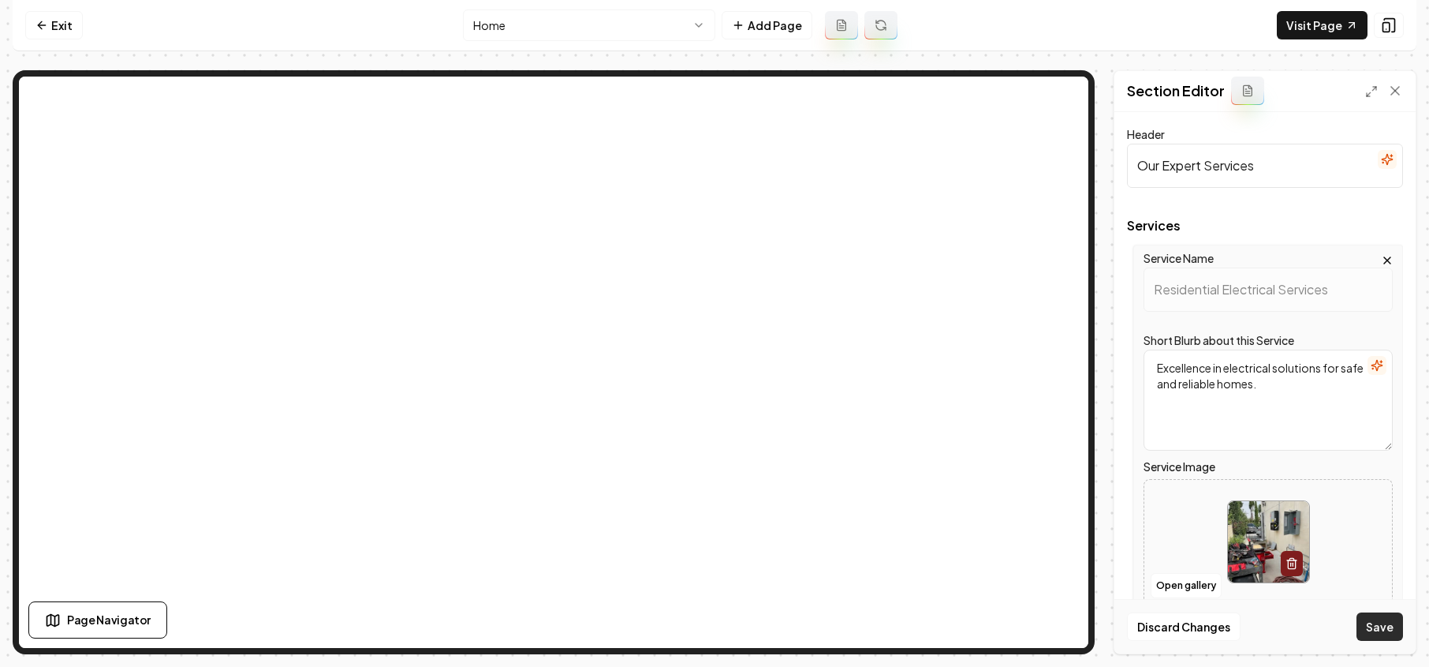
click at [1375, 629] on button "Save" at bounding box center [1380, 626] width 47 height 28
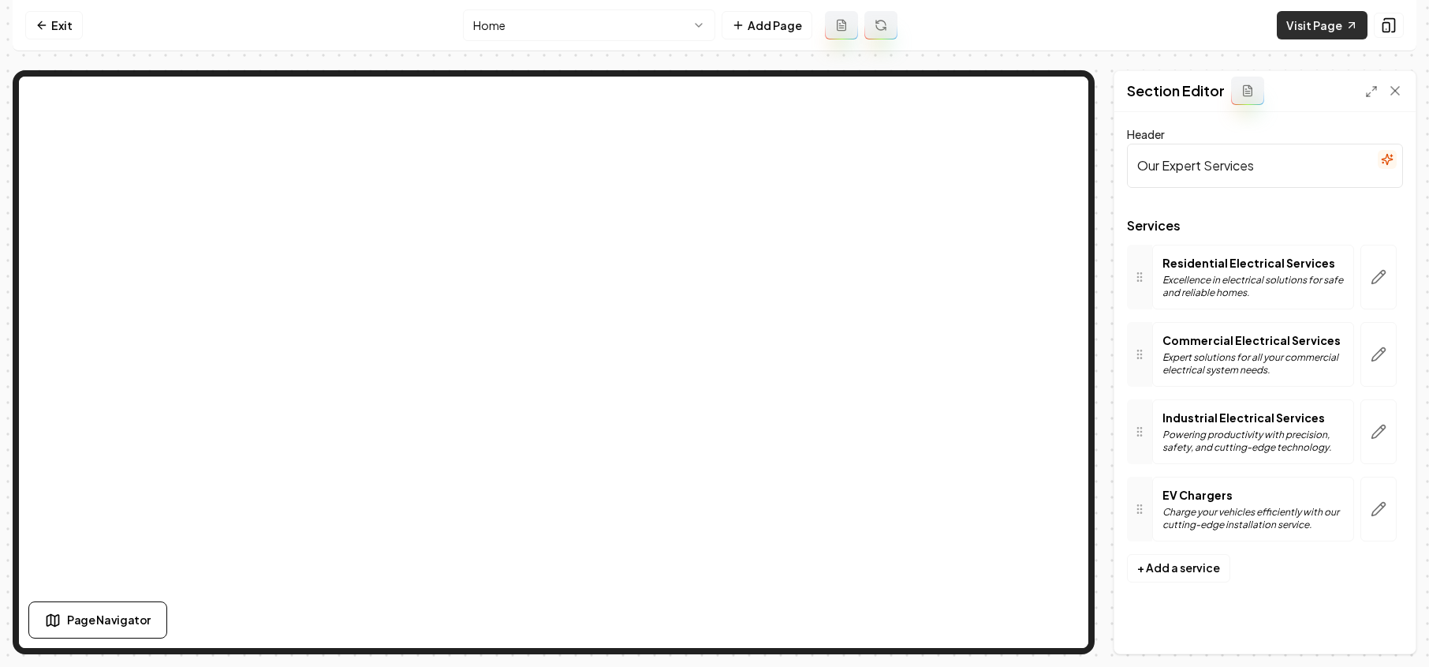
click at [1328, 29] on link "Visit Page" at bounding box center [1322, 25] width 91 height 28
click at [39, 28] on icon at bounding box center [41, 25] width 13 height 13
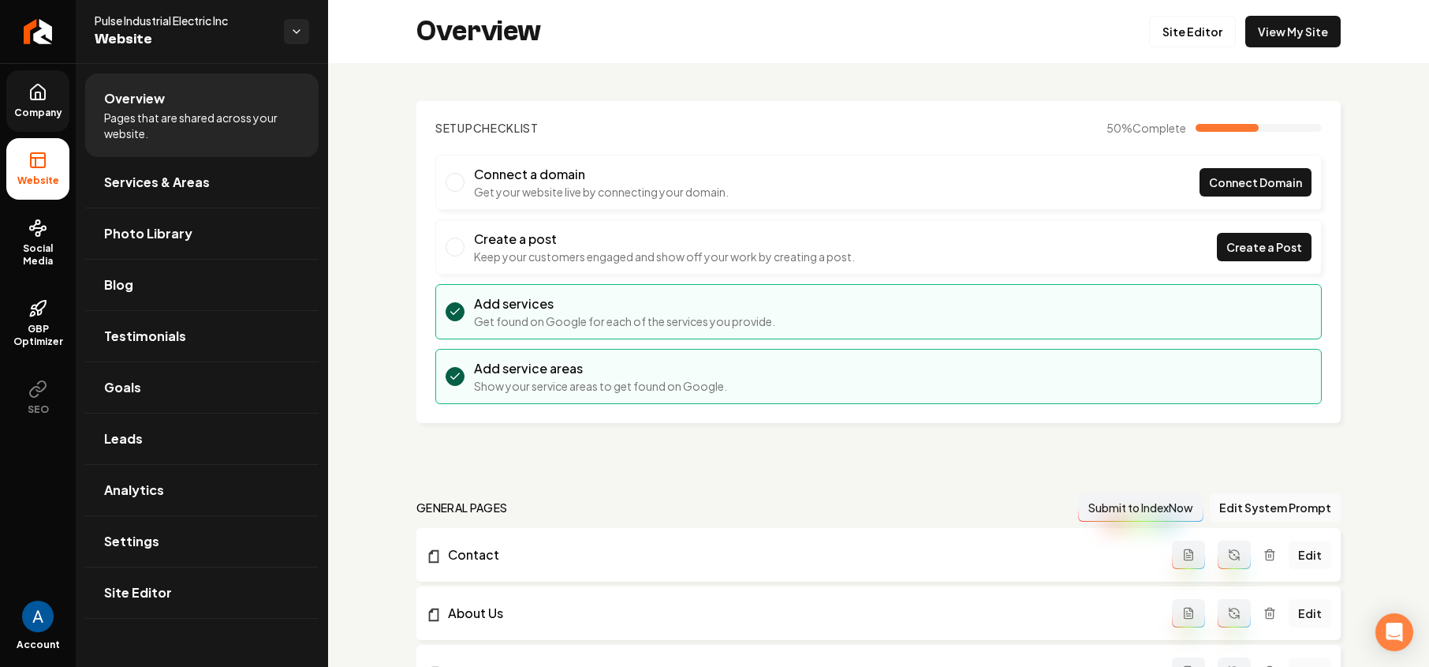
click at [38, 103] on link "Company" at bounding box center [37, 101] width 63 height 62
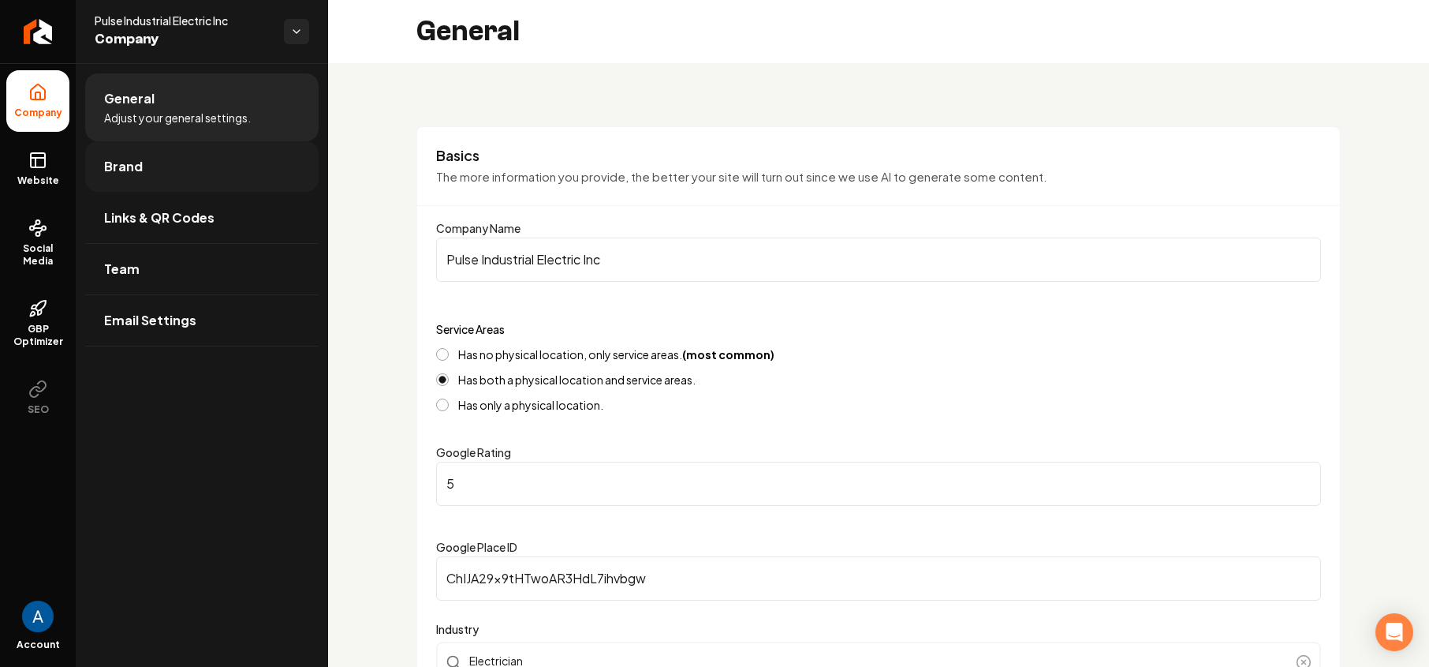
click at [116, 166] on span "Brand" at bounding box center [123, 166] width 39 height 19
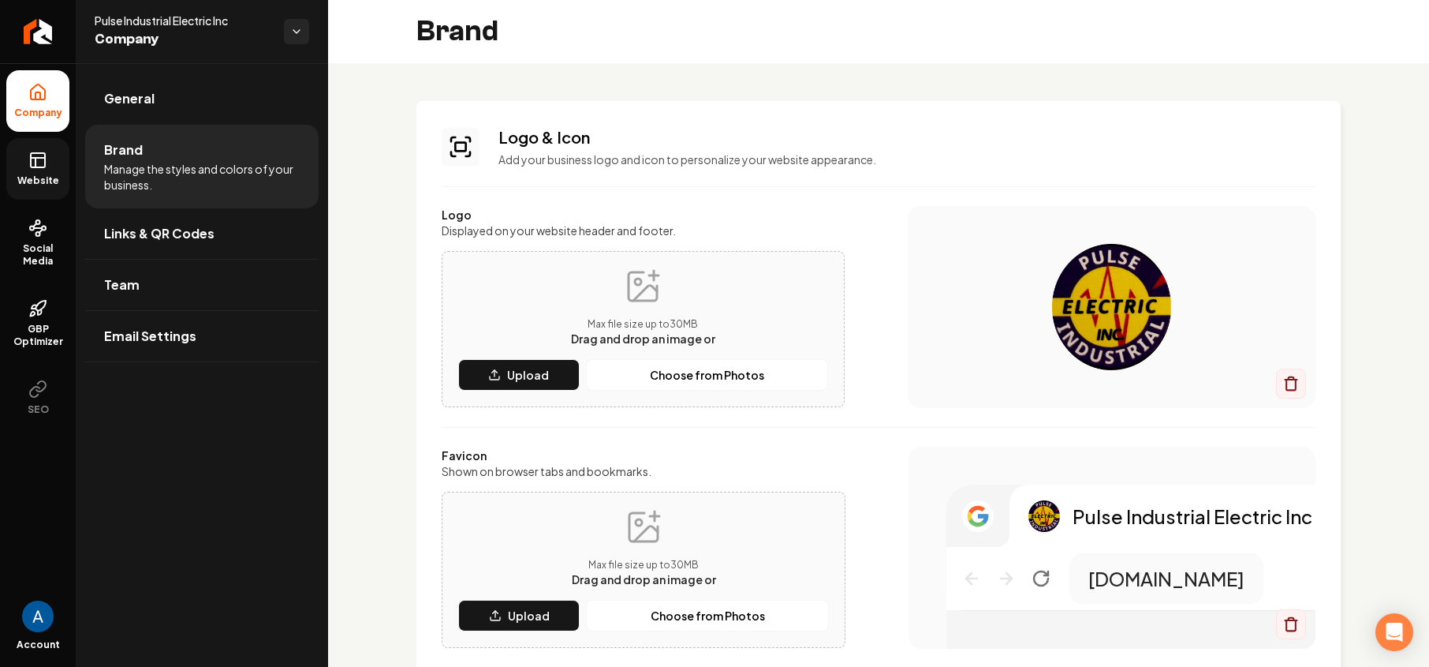
click at [24, 177] on span "Website" at bounding box center [38, 180] width 54 height 13
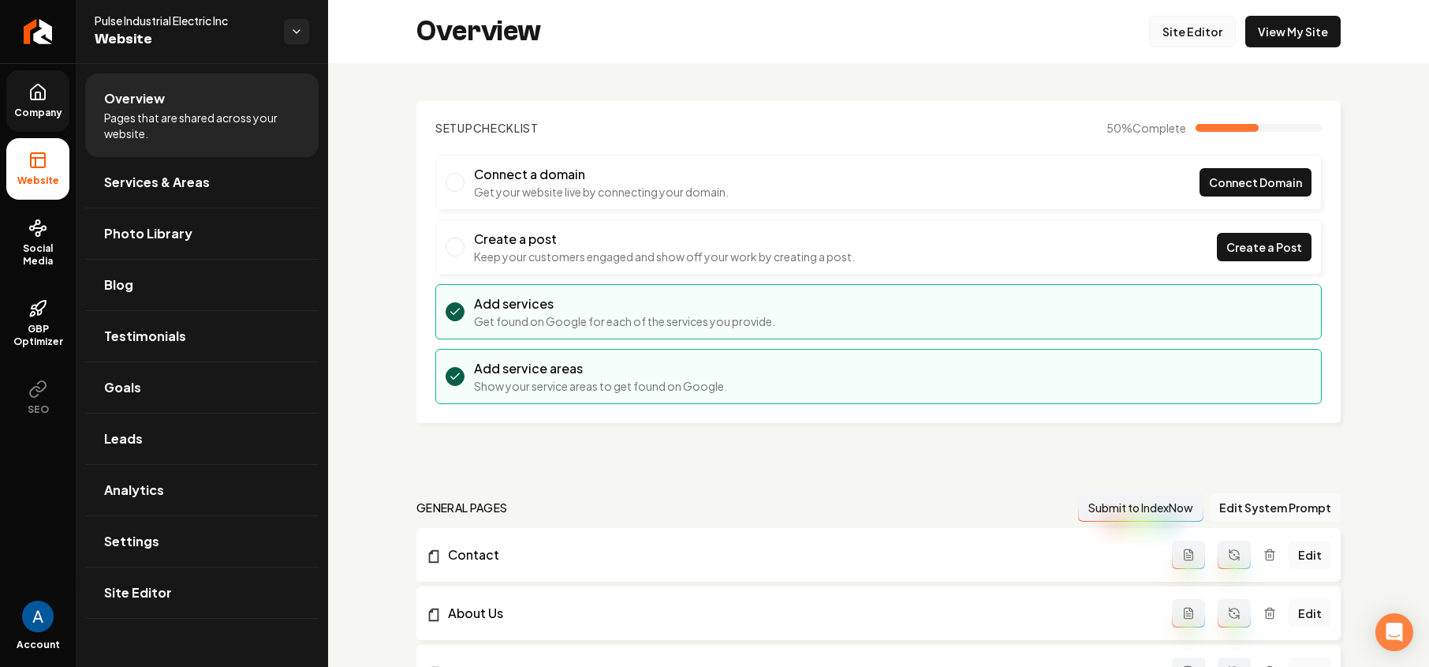
click at [1180, 39] on link "Site Editor" at bounding box center [1192, 32] width 87 height 32
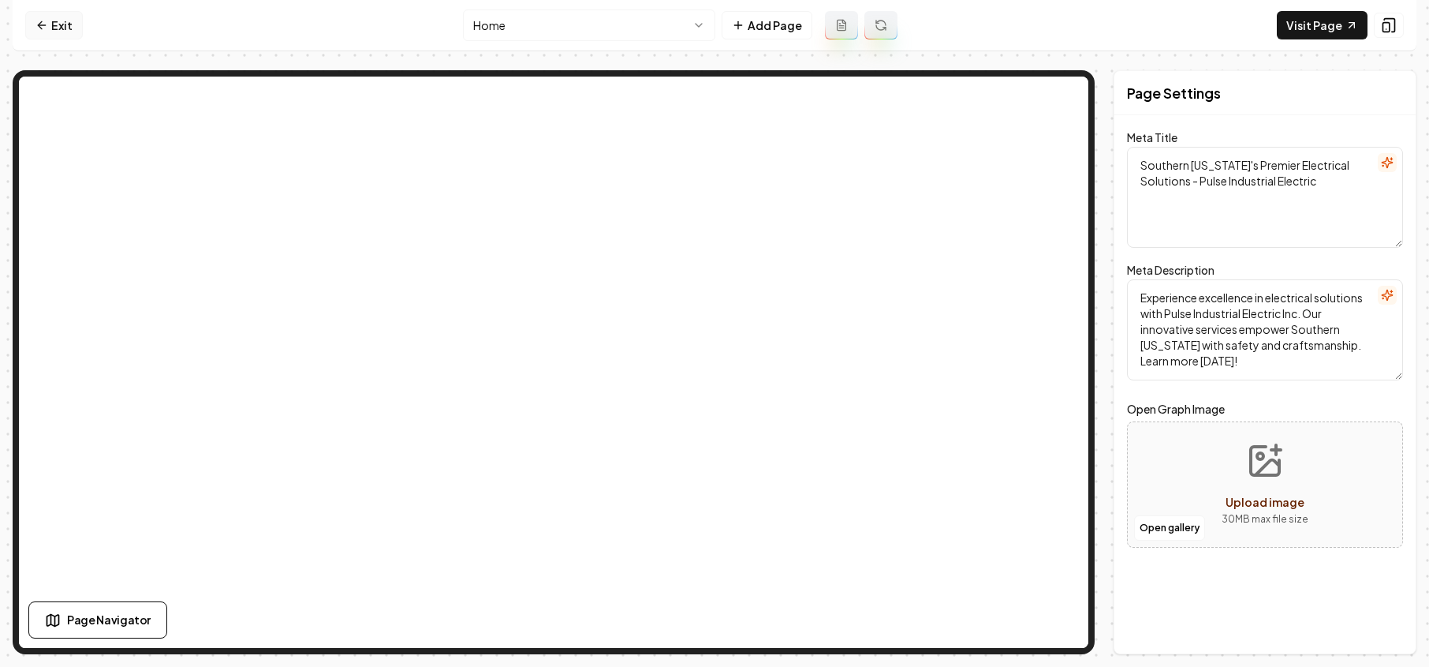
click at [32, 27] on link "Exit" at bounding box center [54, 25] width 58 height 28
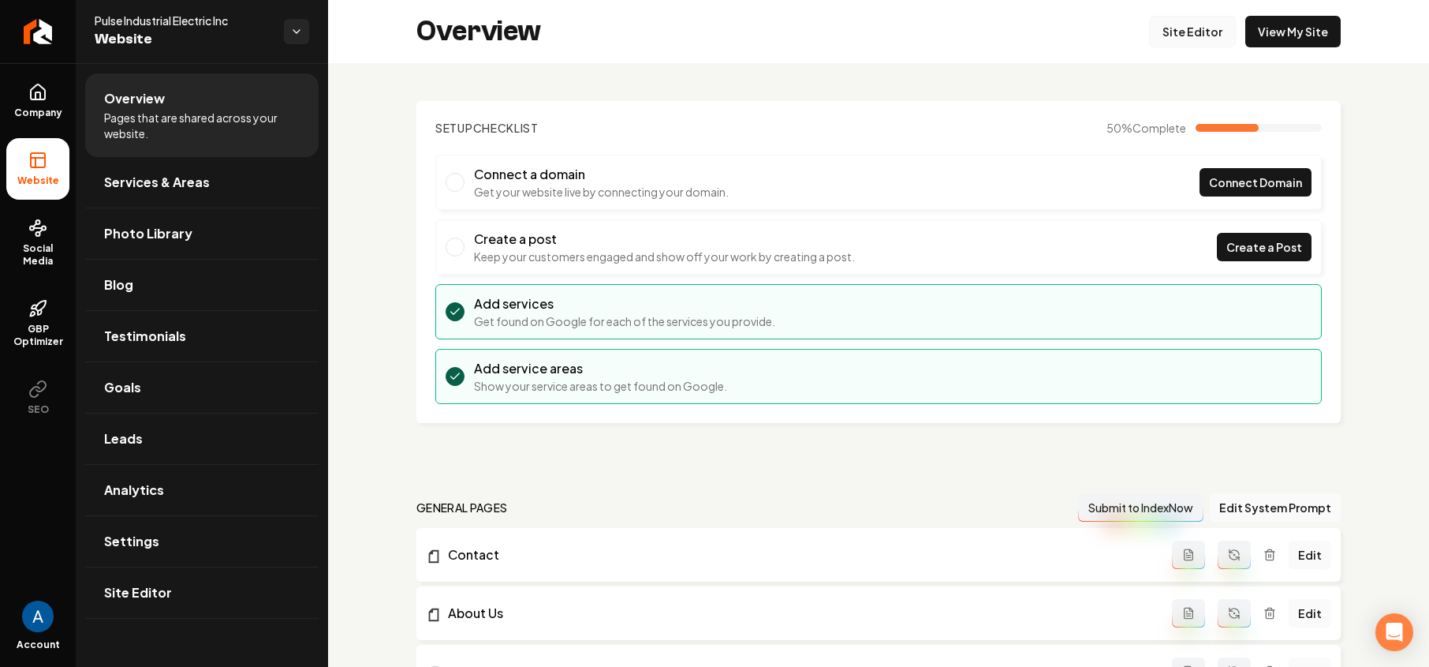
click at [1182, 40] on link "Site Editor" at bounding box center [1192, 32] width 87 height 32
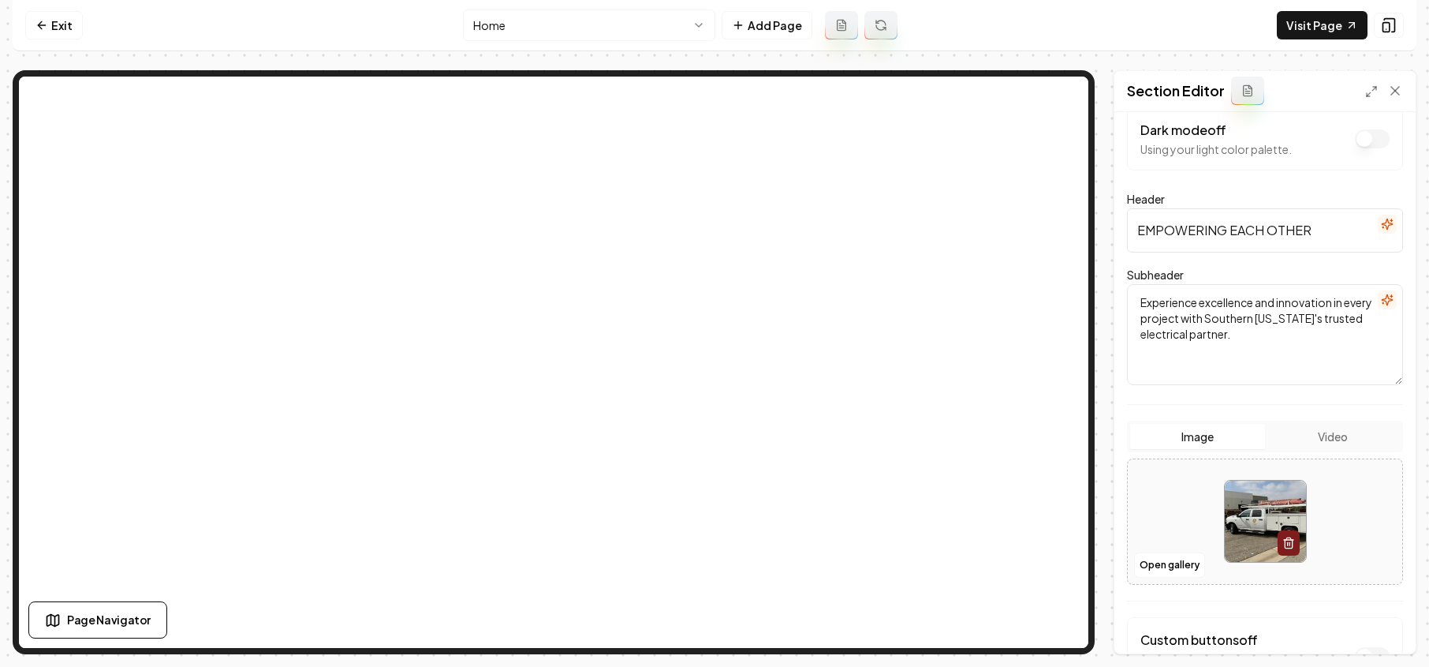
scroll to position [26, 0]
click at [1167, 559] on button "Open gallery" at bounding box center [1169, 562] width 71 height 25
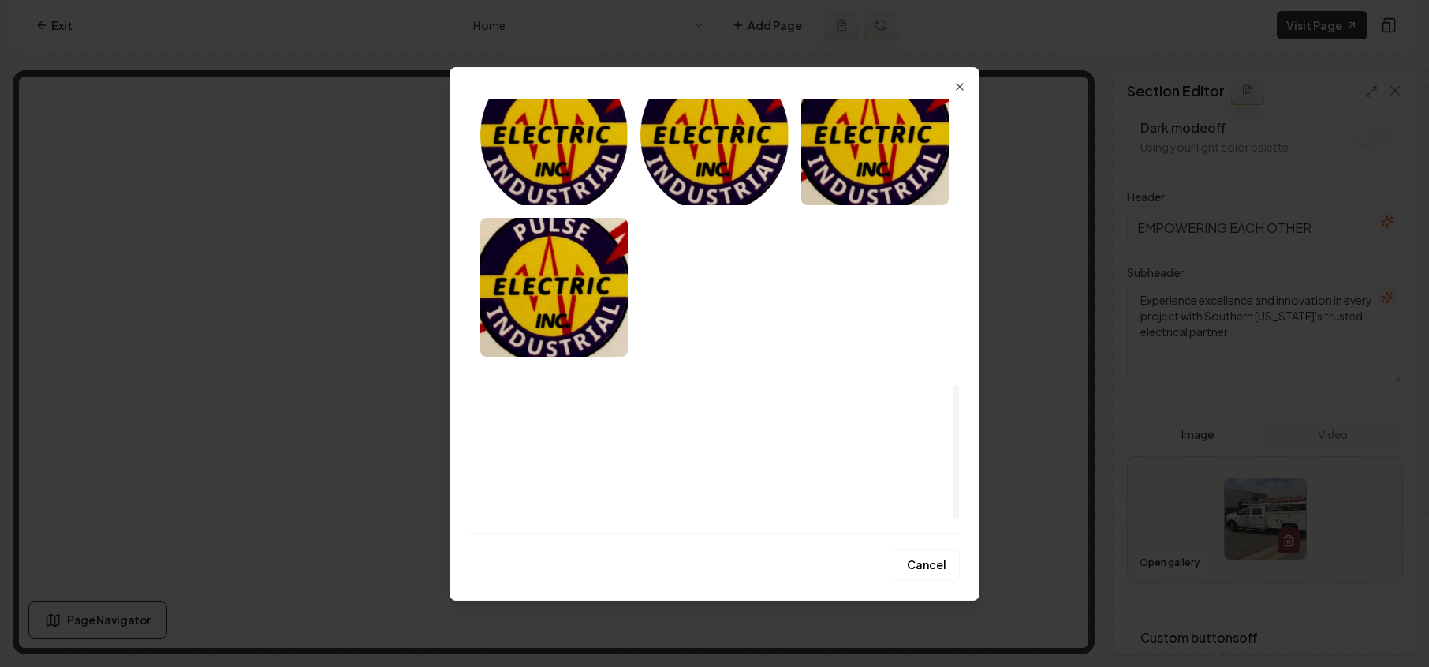
scroll to position [439, 0]
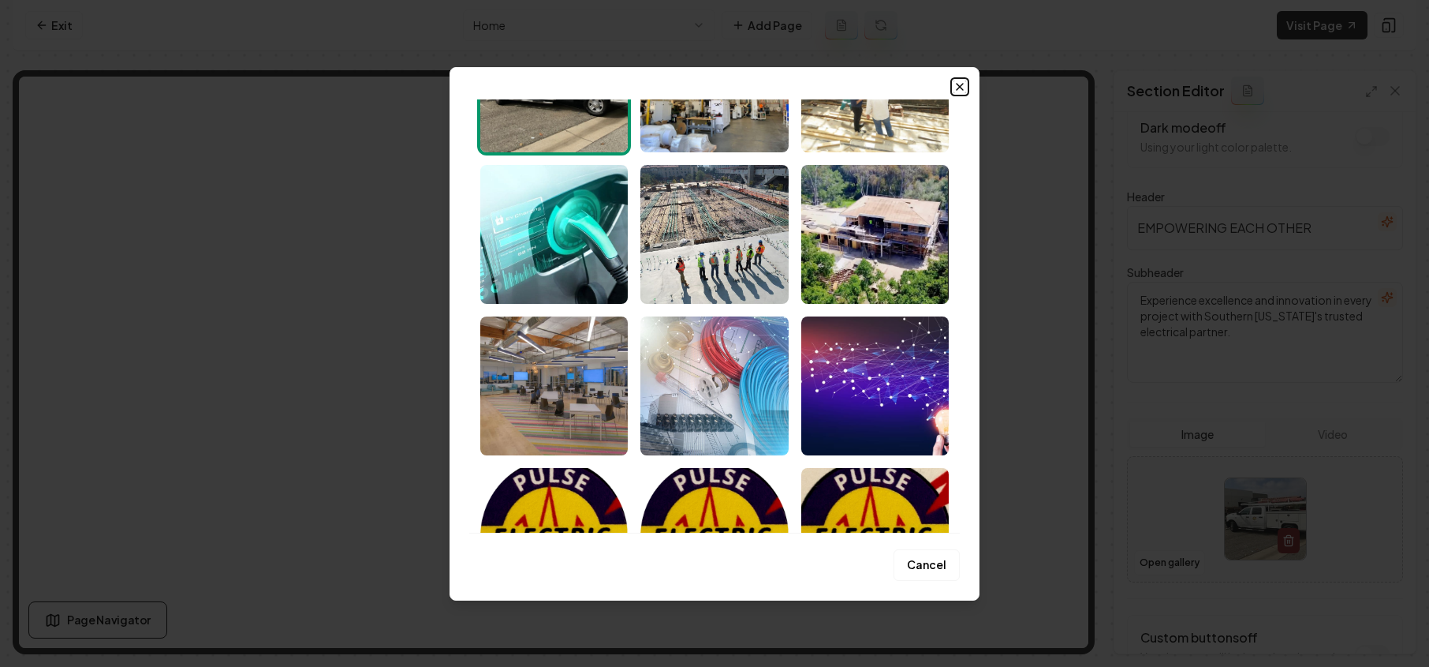
click at [954, 84] on icon "button" at bounding box center [960, 86] width 13 height 13
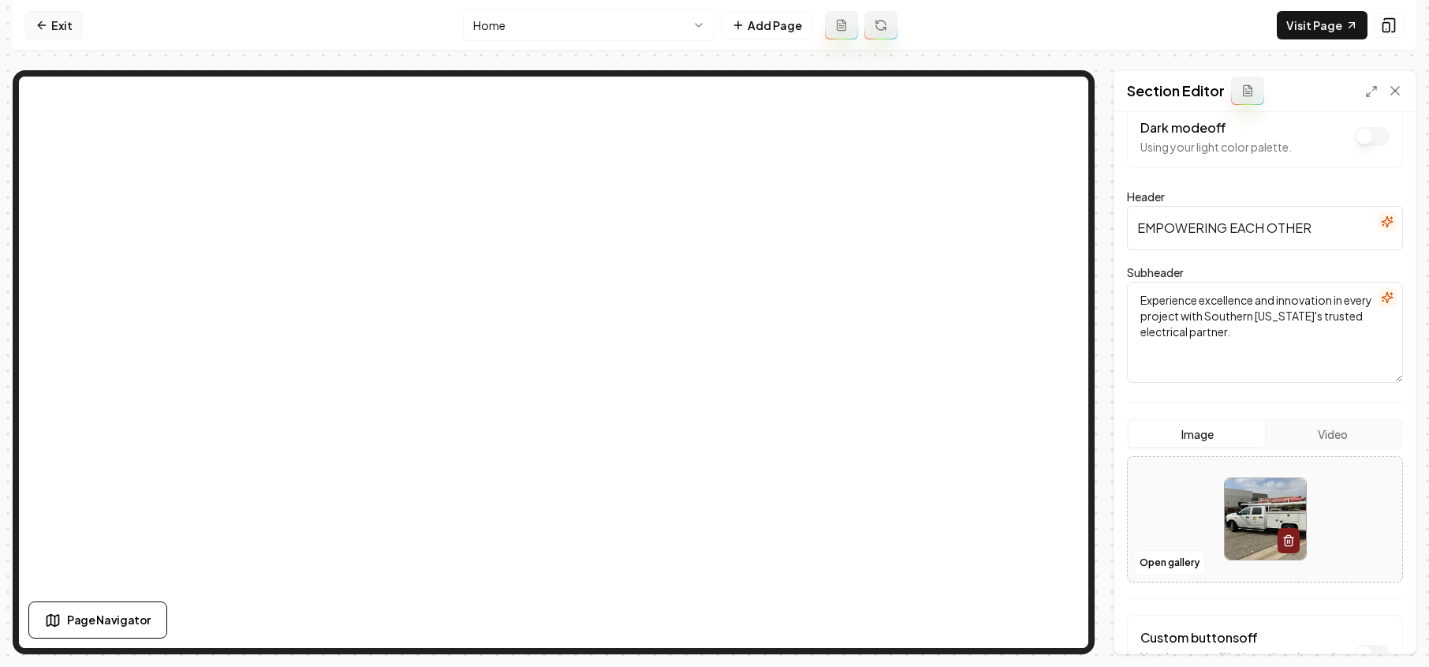
click at [54, 34] on link "Exit" at bounding box center [54, 25] width 58 height 28
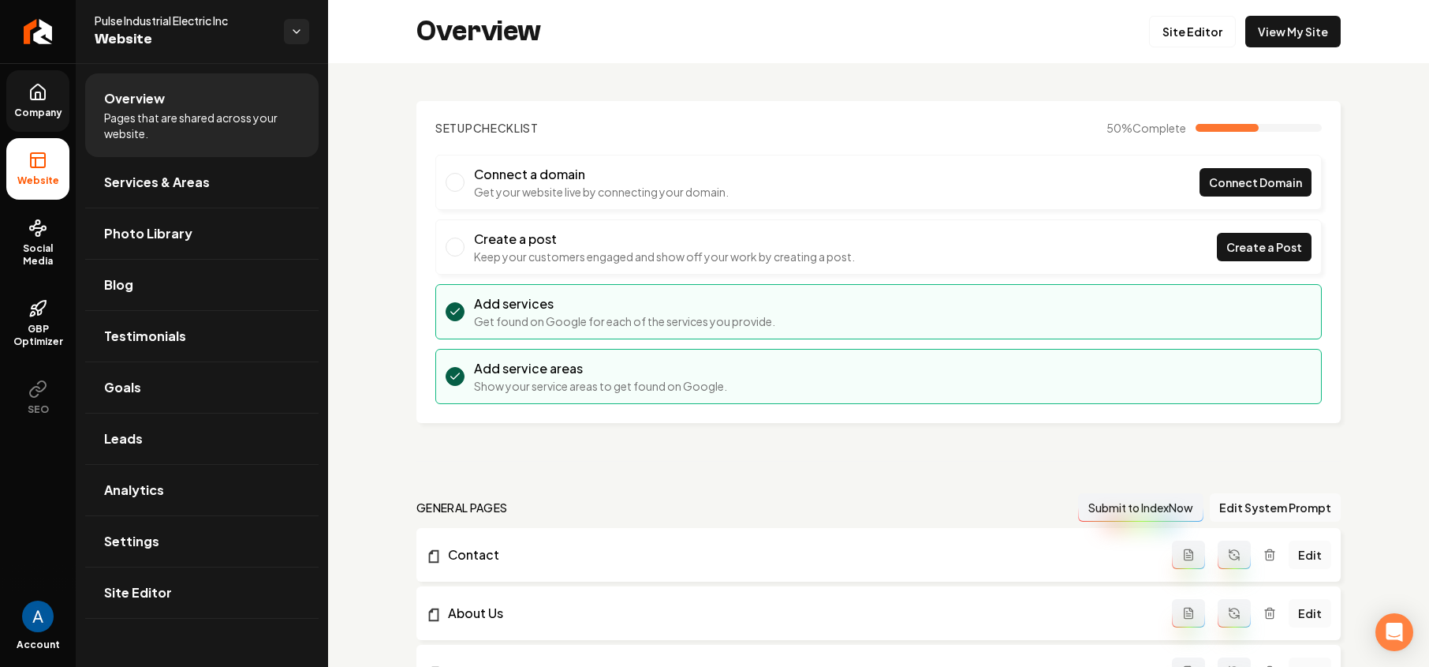
click at [48, 106] on span "Company" at bounding box center [38, 112] width 61 height 13
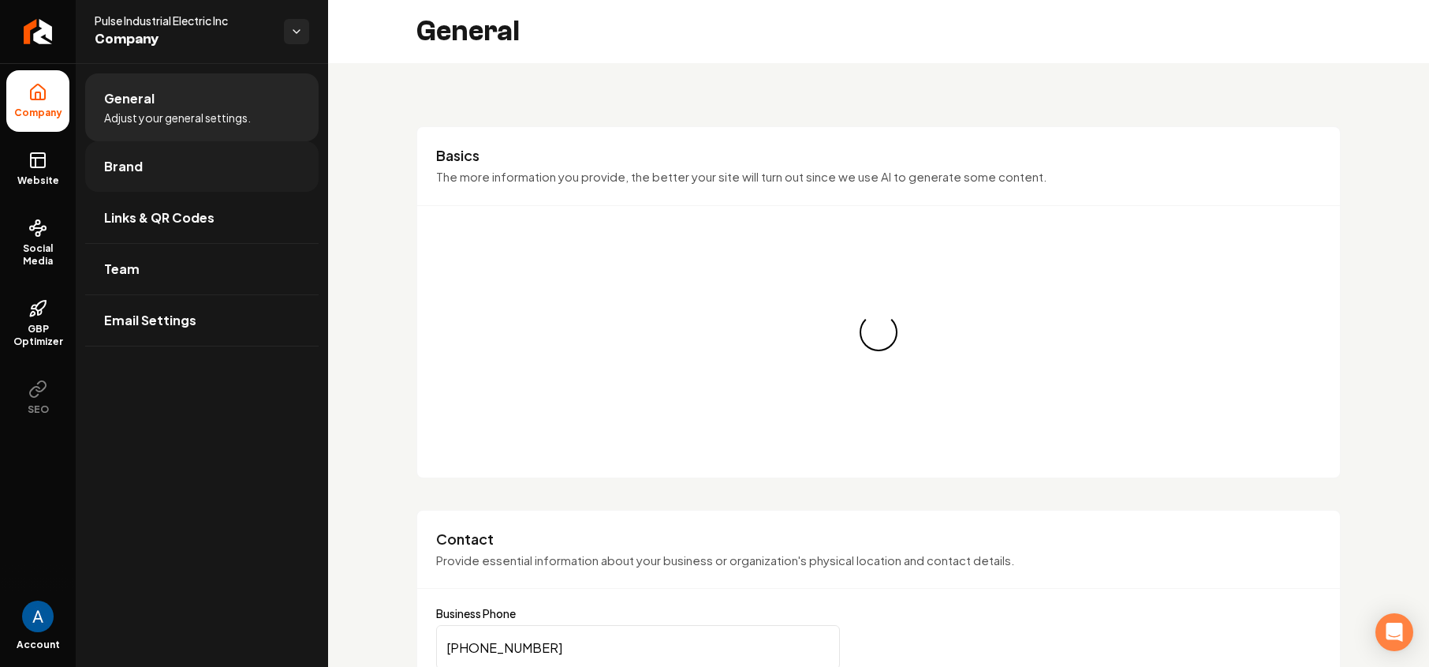
click at [119, 160] on span "Brand" at bounding box center [123, 166] width 39 height 19
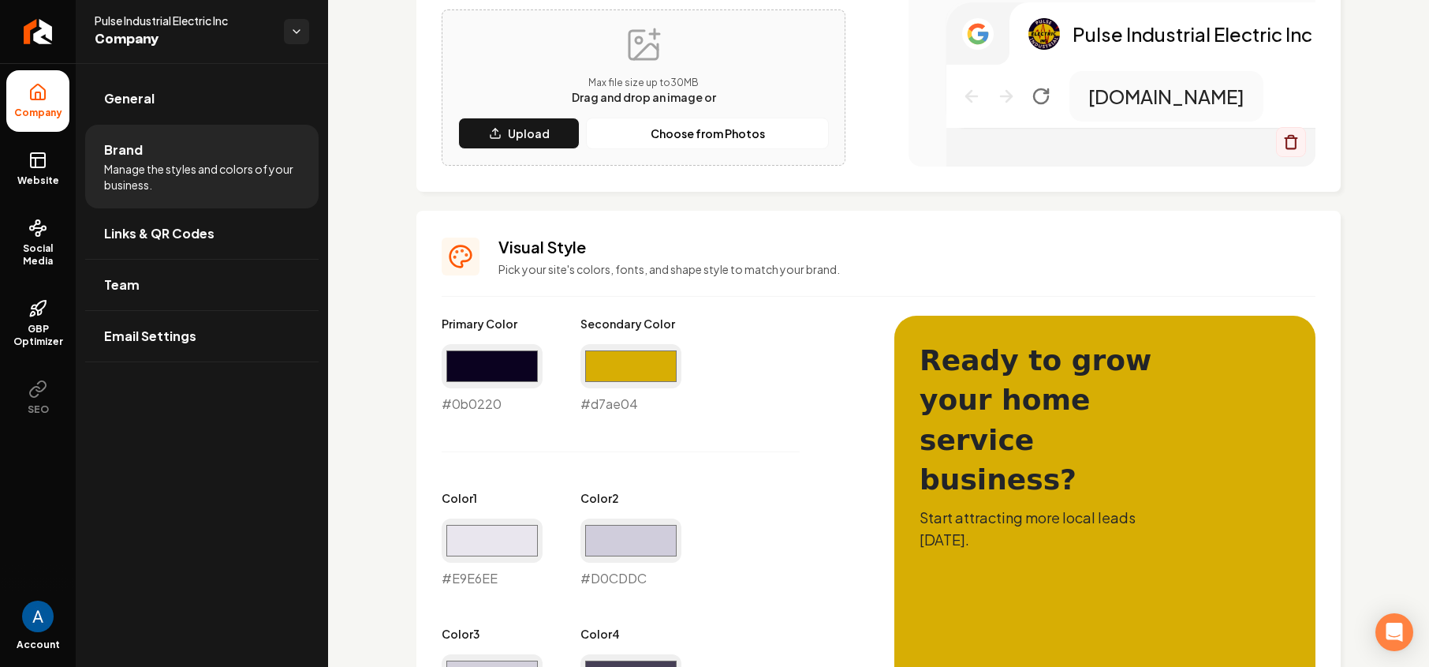
scroll to position [517, 0]
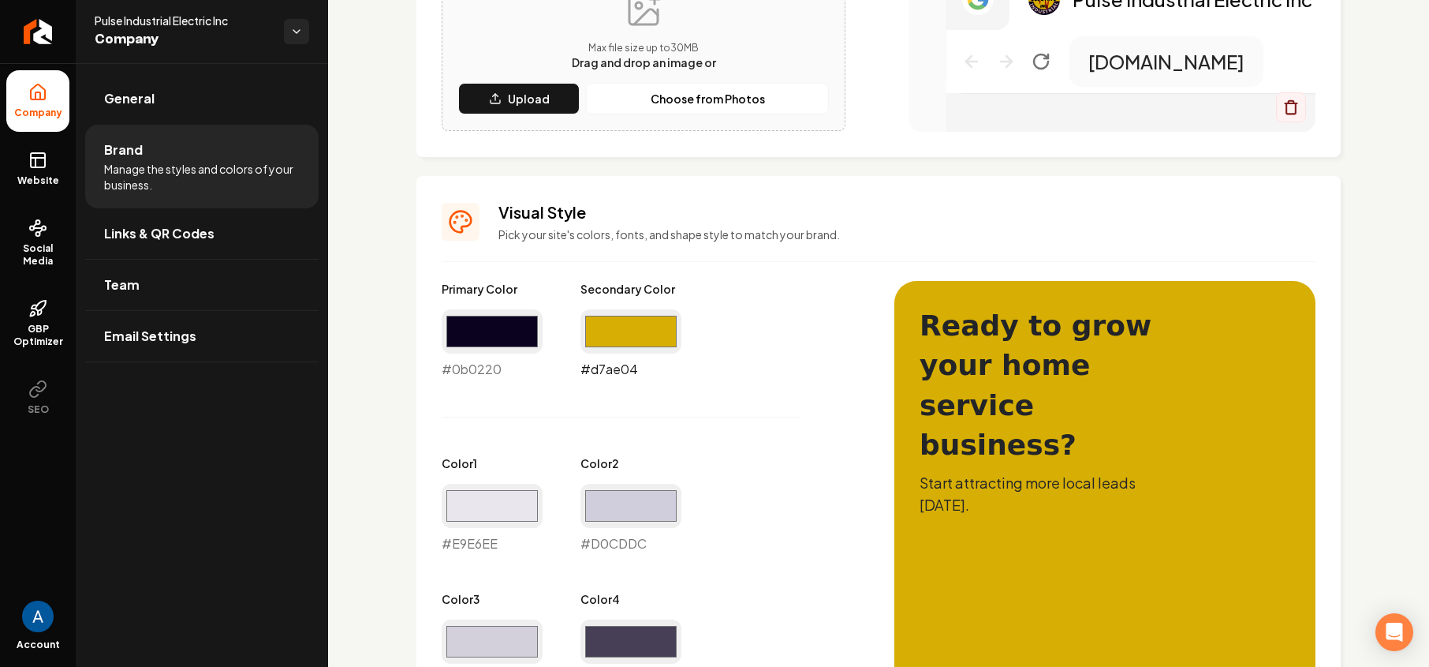
click at [621, 337] on input "#d7ae04" at bounding box center [631, 331] width 101 height 44
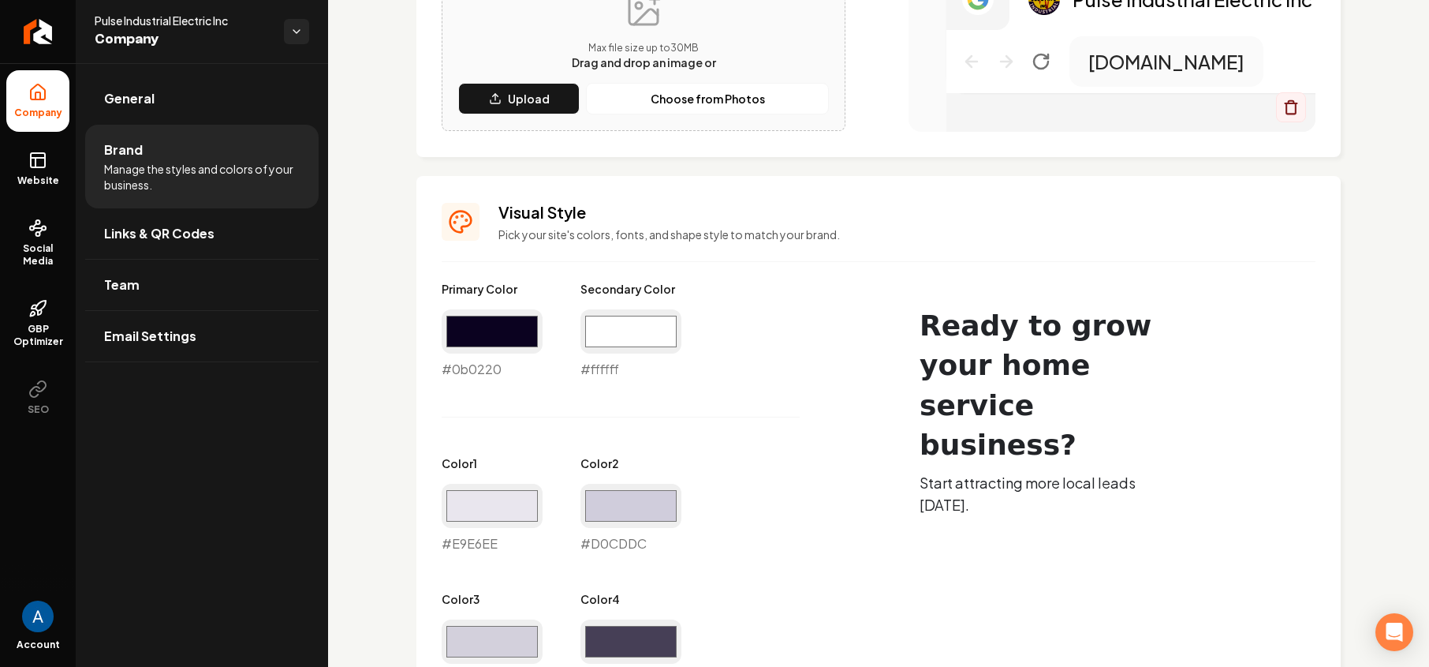
type input "#ffffff"
click at [849, 323] on div "Primary Color #0b0220 #0b0220 Secondary Color #ffffff #ffffff Color 1 #e9e6ee #…" at bounding box center [652, 620] width 421 height 679
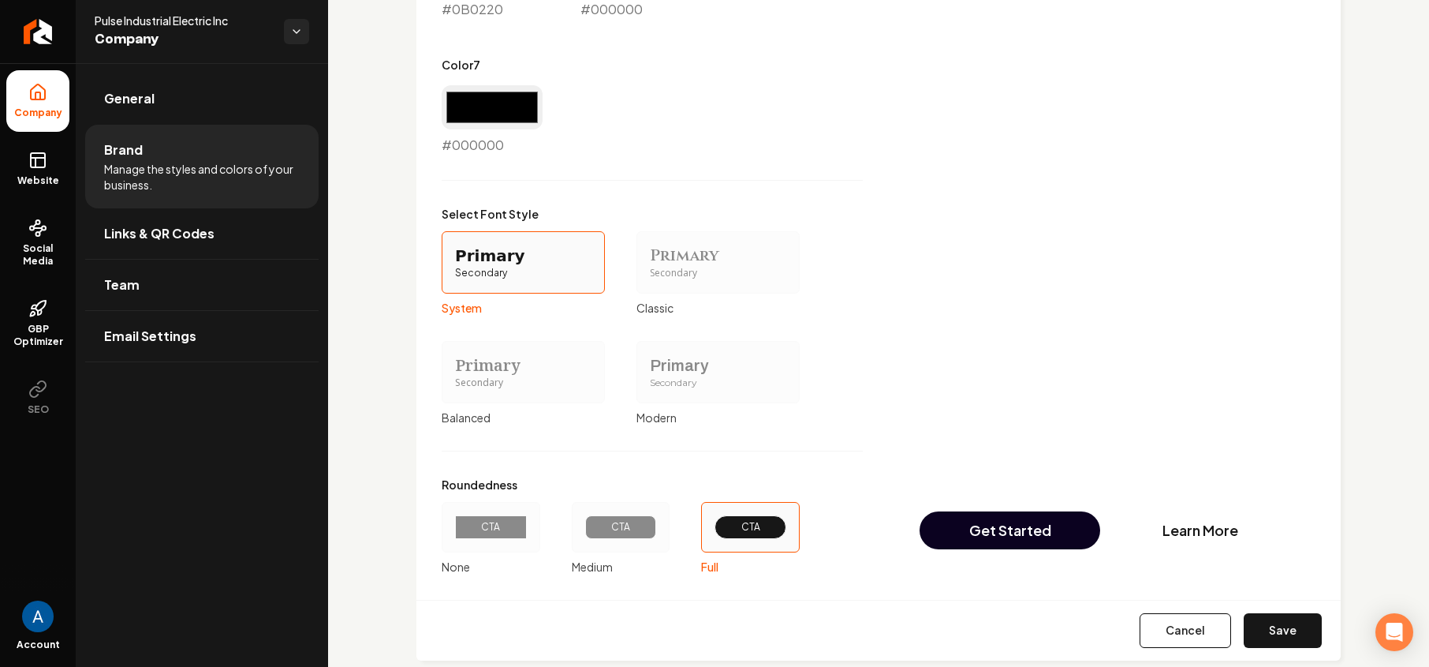
scroll to position [1354, 0]
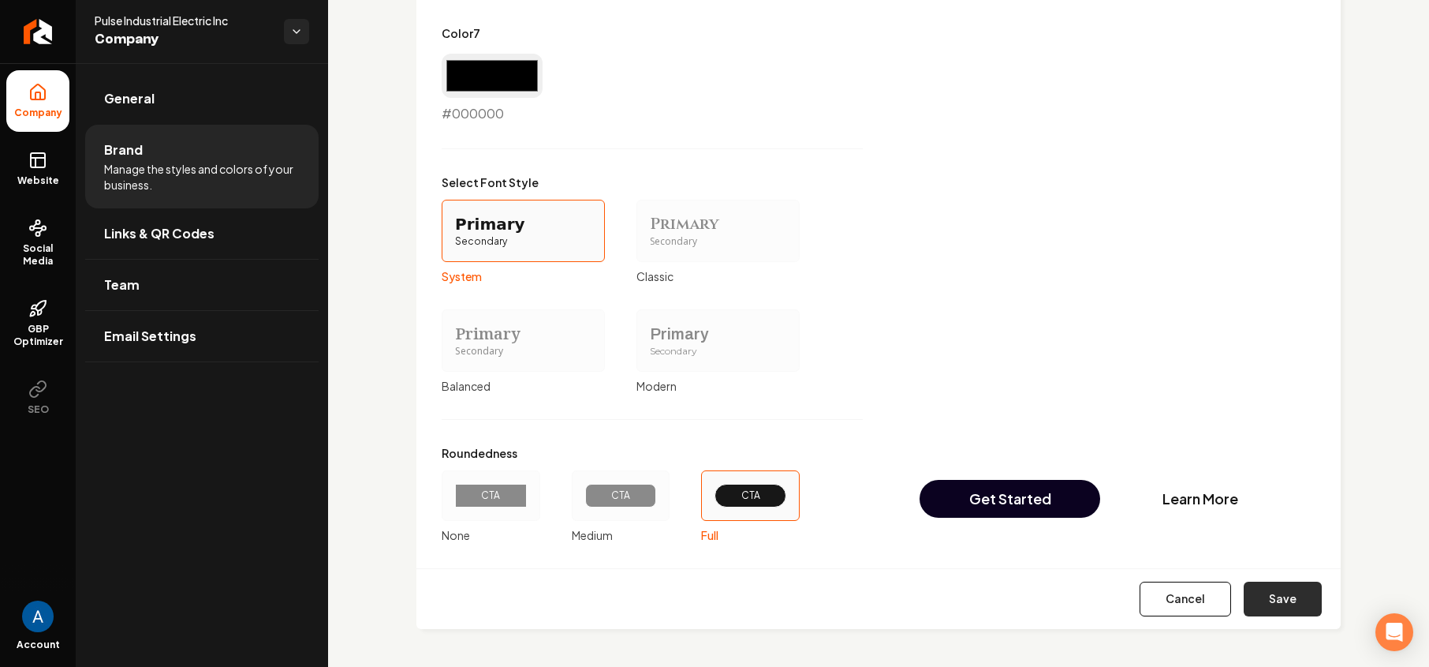
click at [1287, 600] on button "Save" at bounding box center [1283, 598] width 78 height 35
type input "#e9e6ee"
type input "#d0cddc"
type input "#d3d0dc"
type input "#463f56"
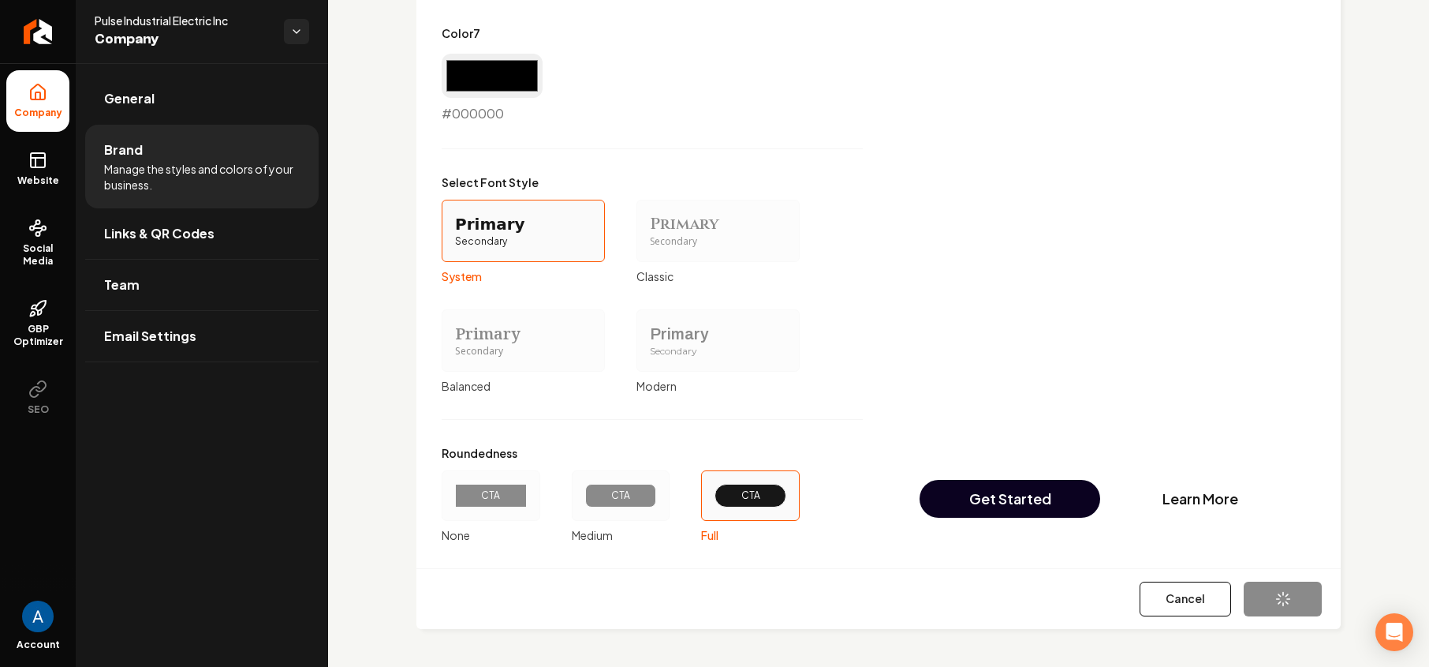
type input "#0b0220"
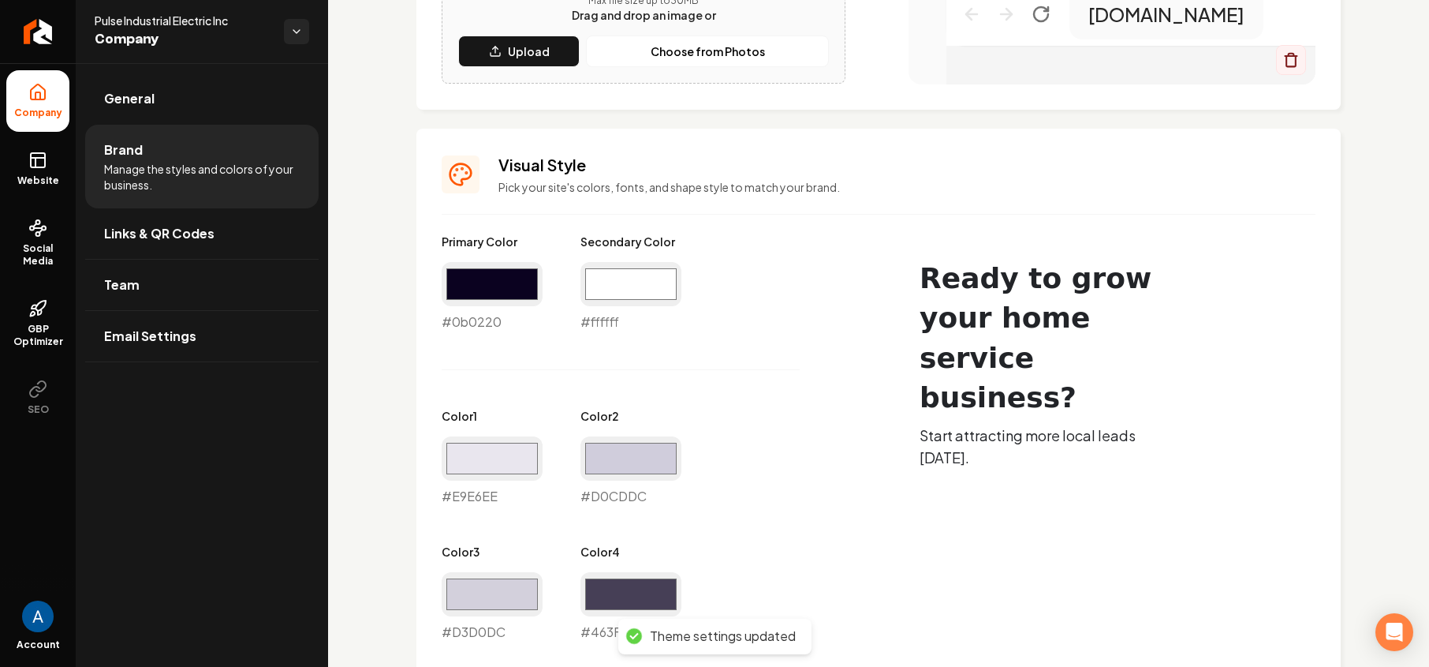
scroll to position [397, 0]
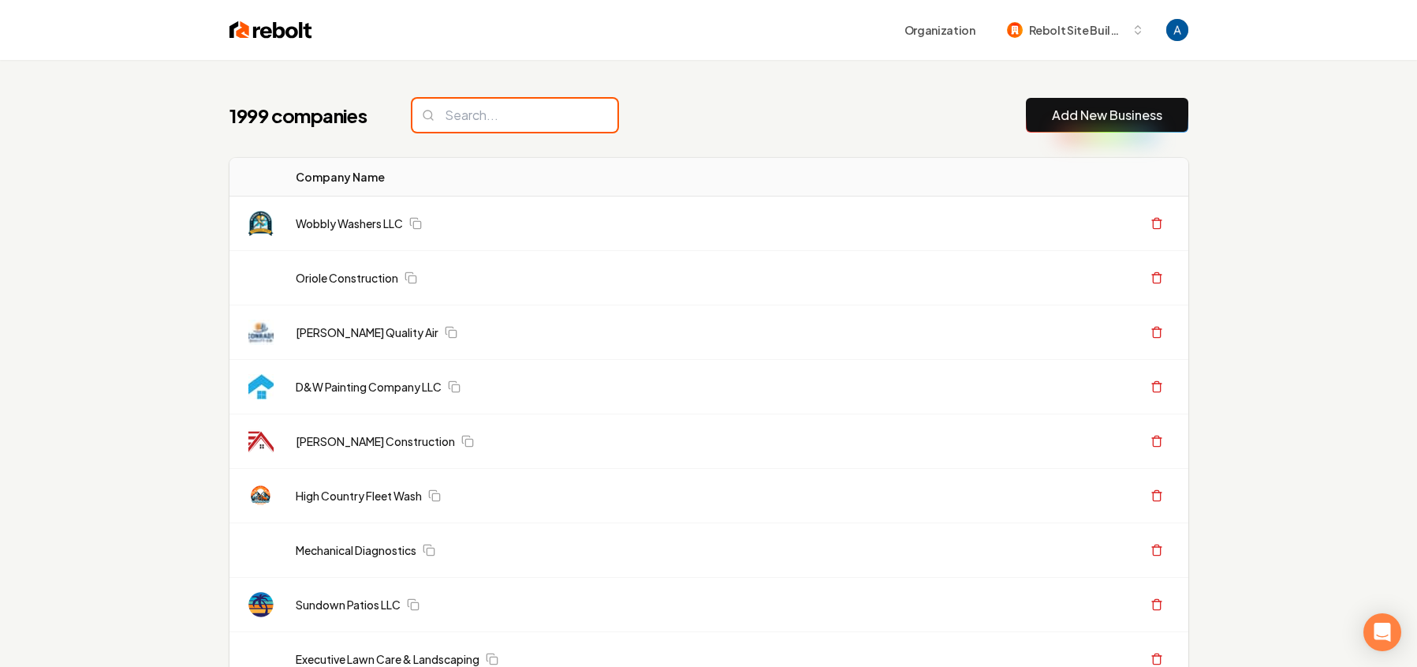
click at [487, 119] on input "search" at bounding box center [515, 115] width 205 height 33
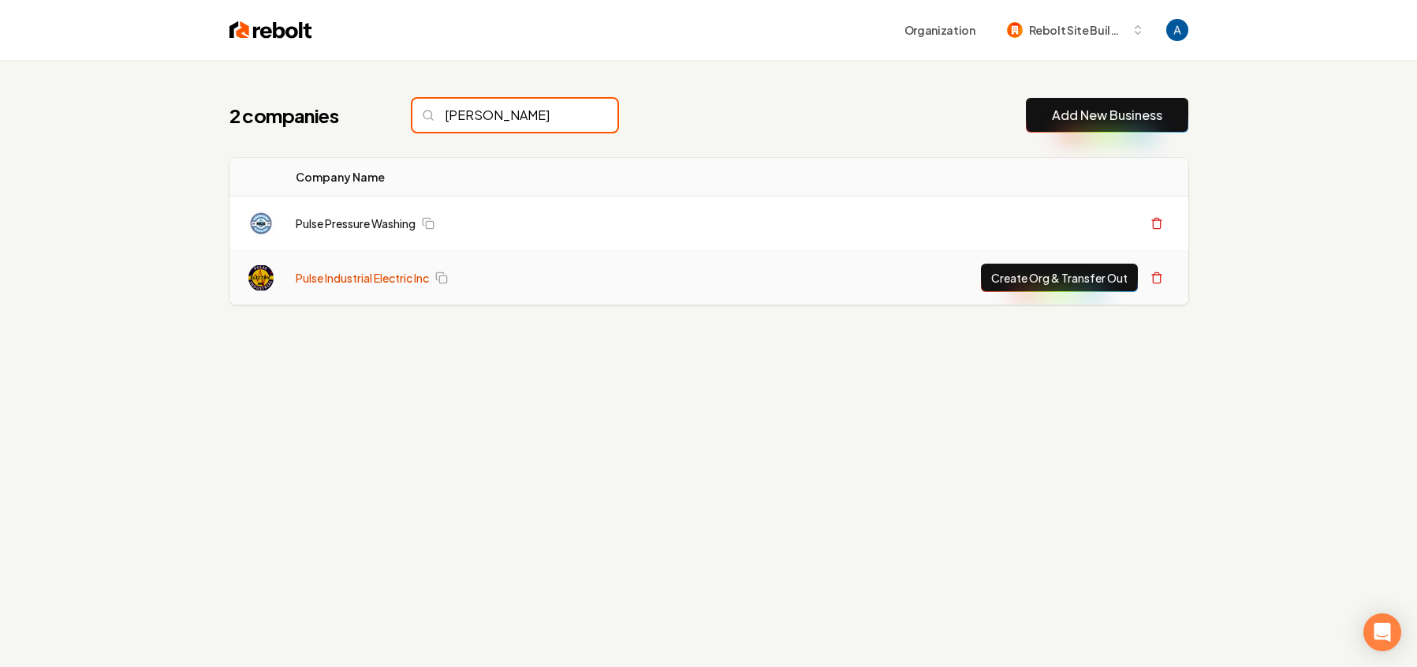
type input "[PERSON_NAME]"
click at [374, 278] on link "Pulse Industrial Electric Inc" at bounding box center [362, 278] width 133 height 16
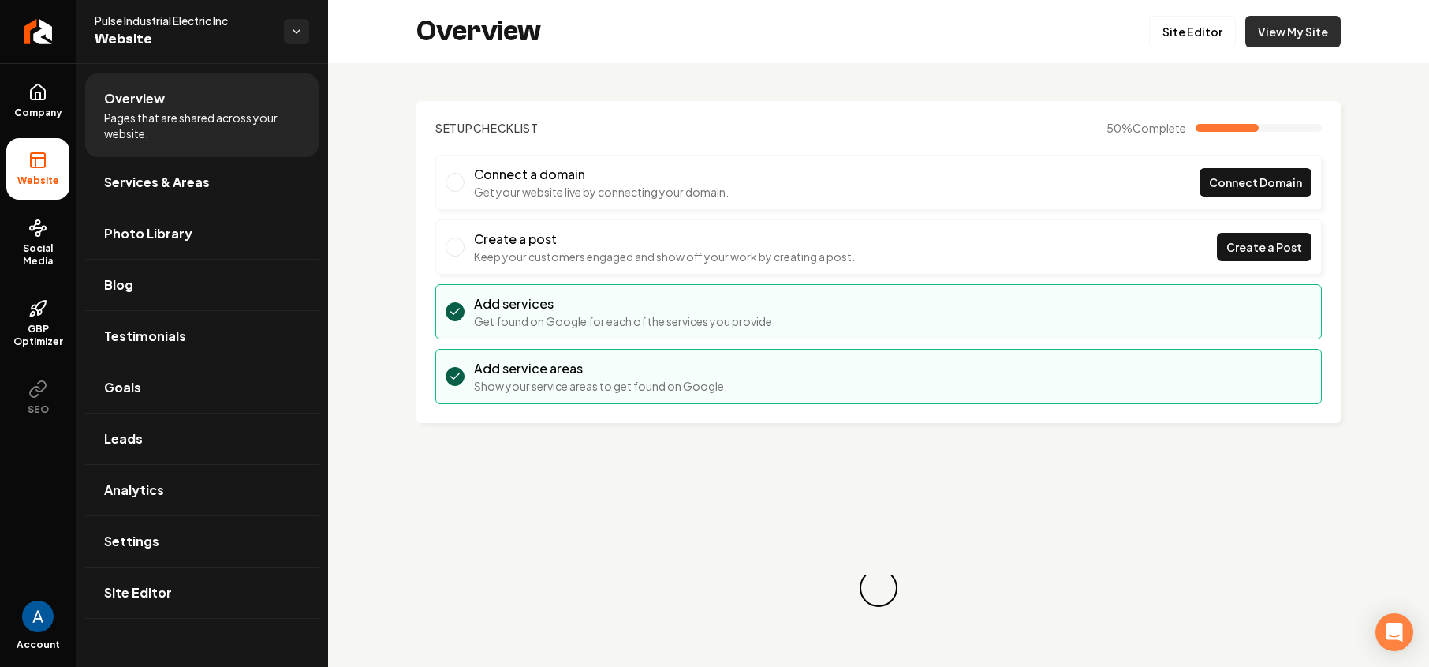
click at [1277, 31] on link "View My Site" at bounding box center [1293, 32] width 95 height 32
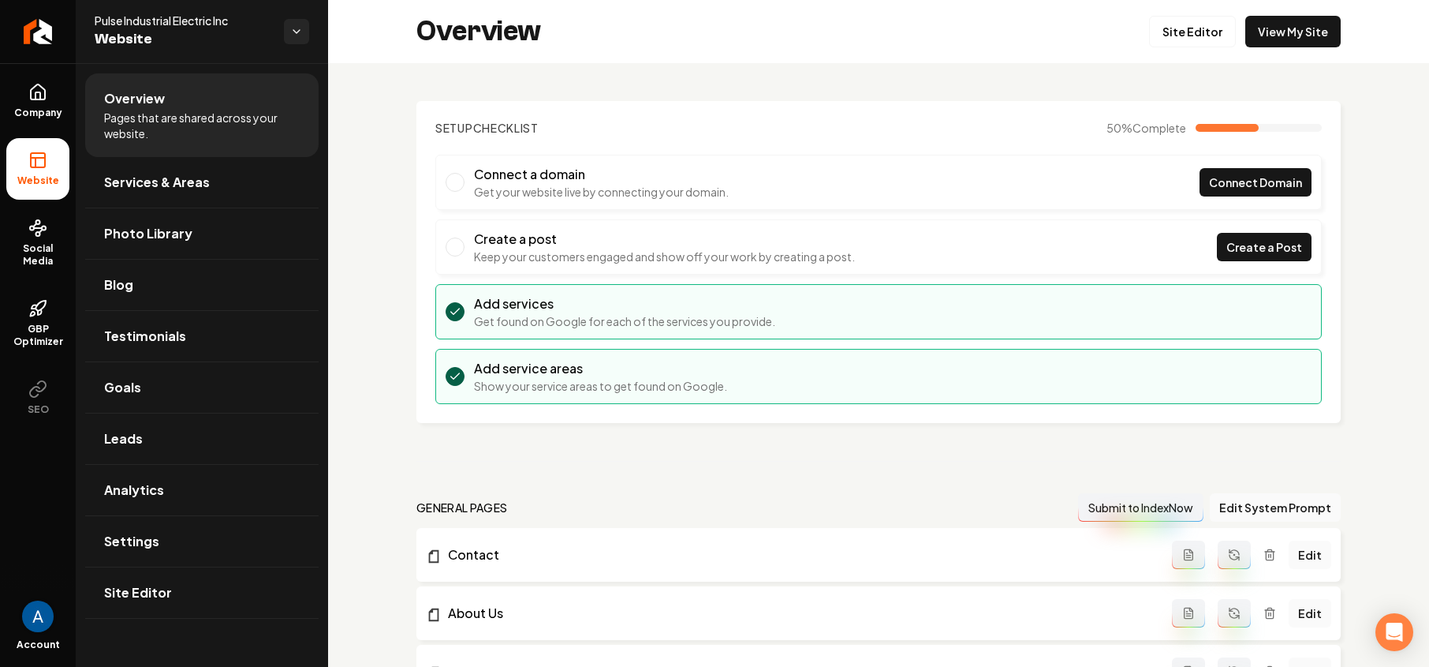
click at [42, 622] on img "Open user button" at bounding box center [38, 616] width 32 height 32
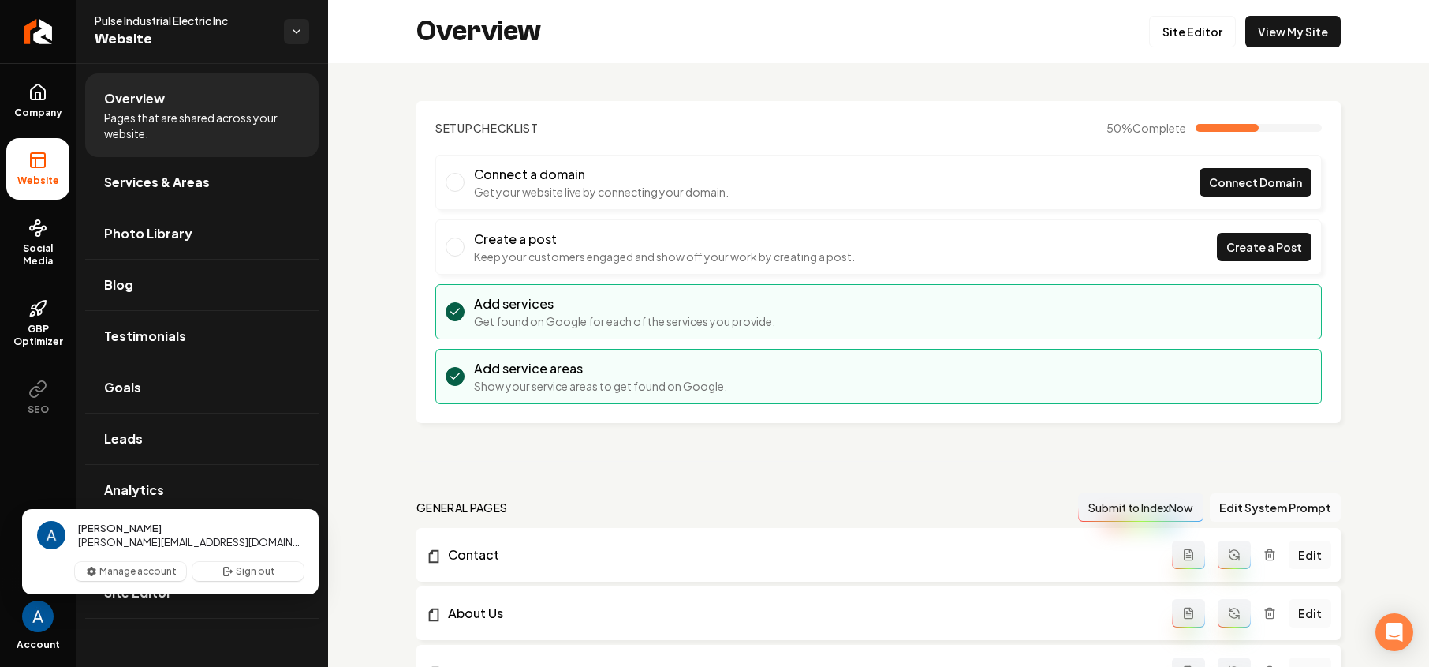
click at [78, 465] on ul "Overview Pages that are shared across your website. Services & Areas Photo Libr…" at bounding box center [202, 345] width 252 height 565
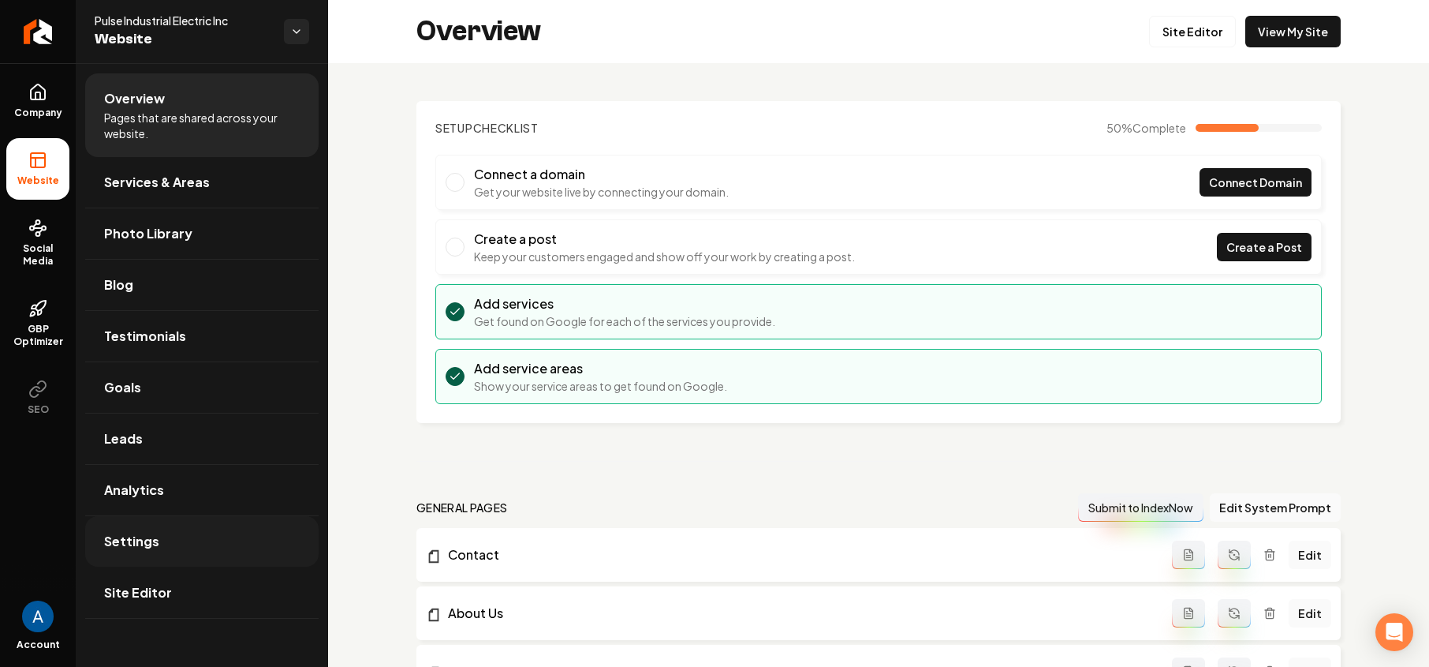
click at [130, 541] on span "Settings" at bounding box center [131, 541] width 55 height 19
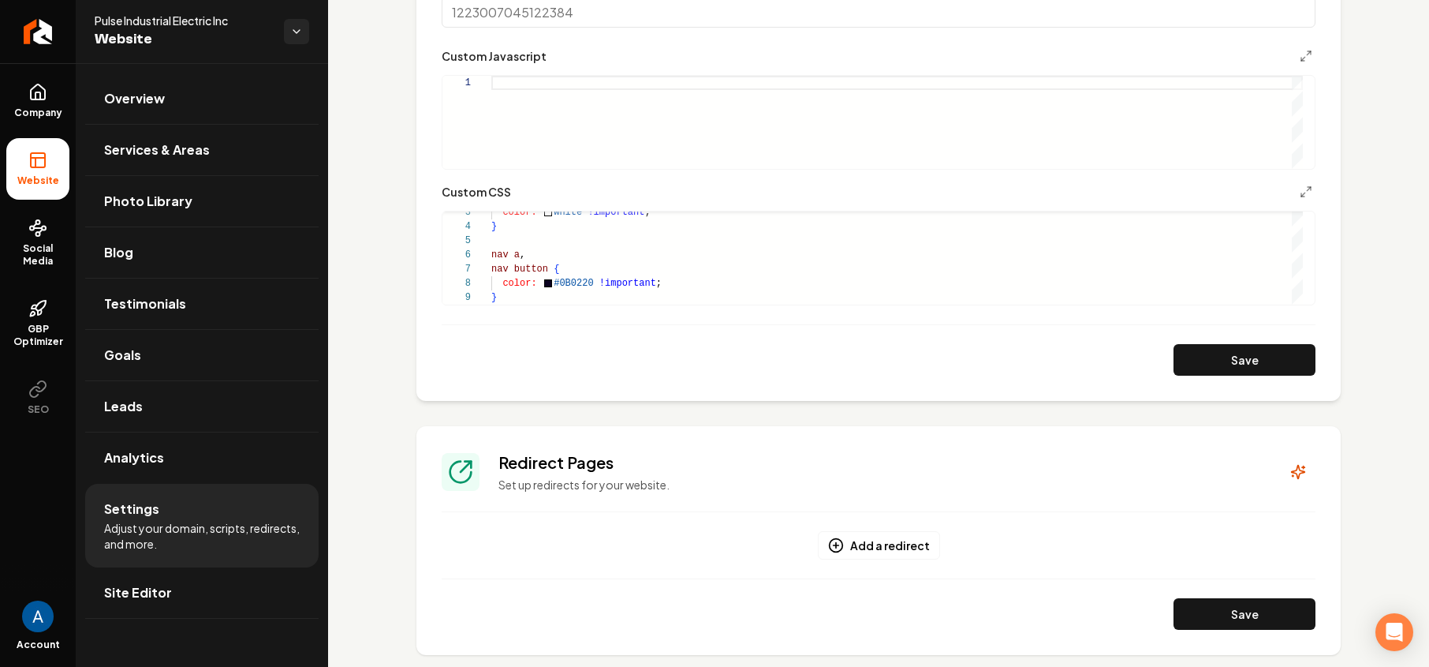
scroll to position [629, 0]
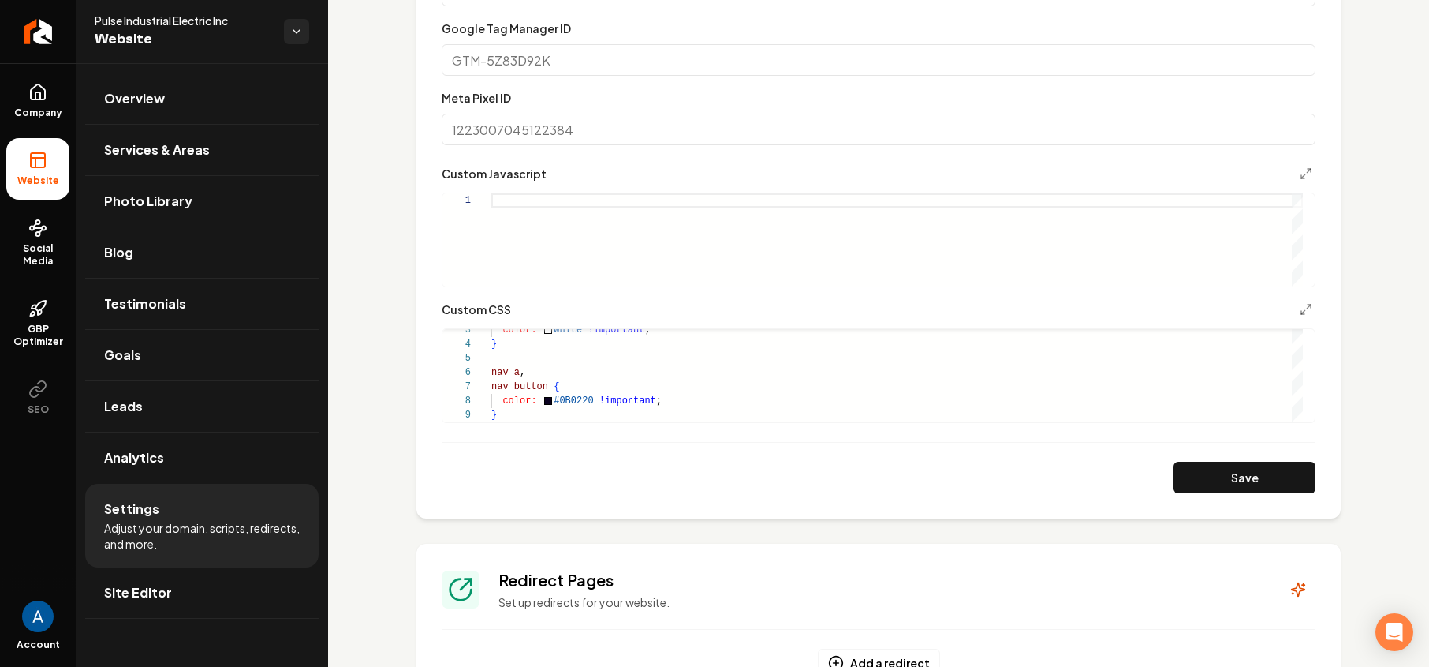
click at [1279, 319] on div "Custom CSS" at bounding box center [879, 309] width 874 height 19
click at [1300, 316] on icon "Main content area" at bounding box center [1306, 309] width 13 height 13
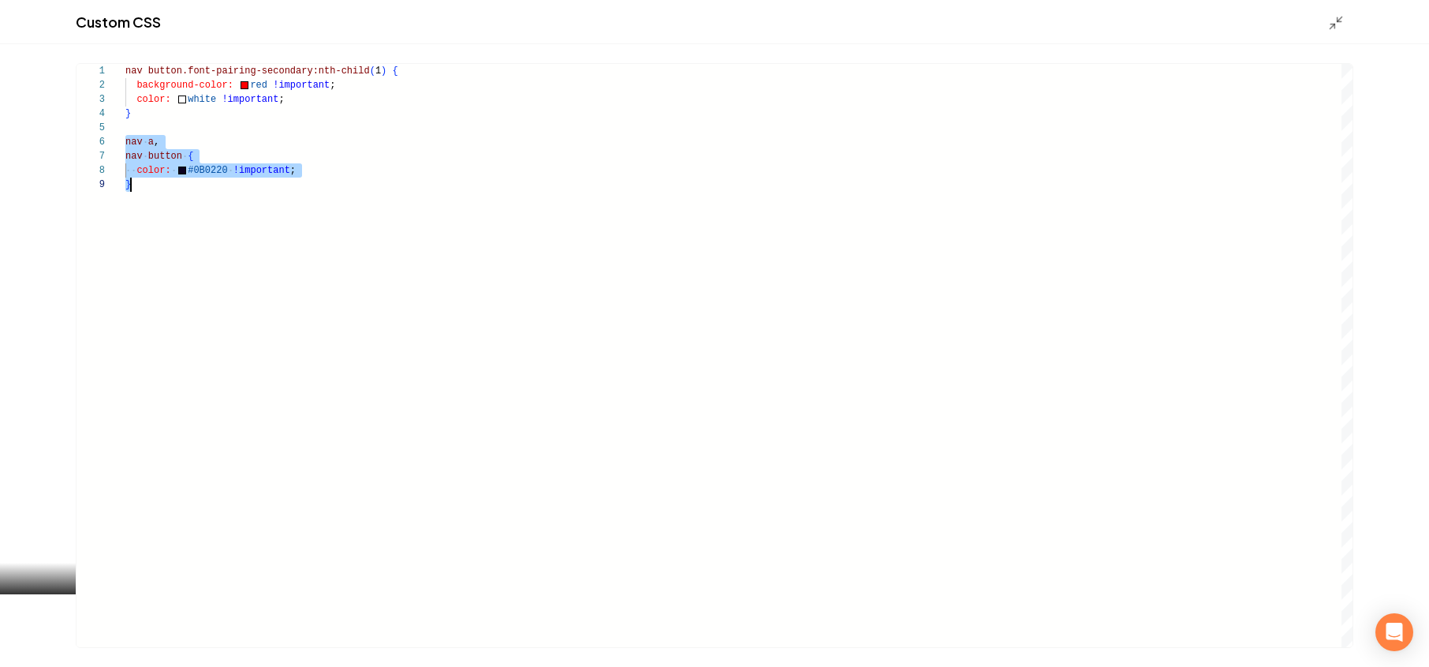
scroll to position [71, 6]
drag, startPoint x: 126, startPoint y: 144, endPoint x: 250, endPoint y: 183, distance: 129.7
click at [250, 183] on div "nav button.font-pairing-secondary:nth-child ( 1 ) { background-color: red !impo…" at bounding box center [738, 355] width 1227 height 583
type textarea "**********"
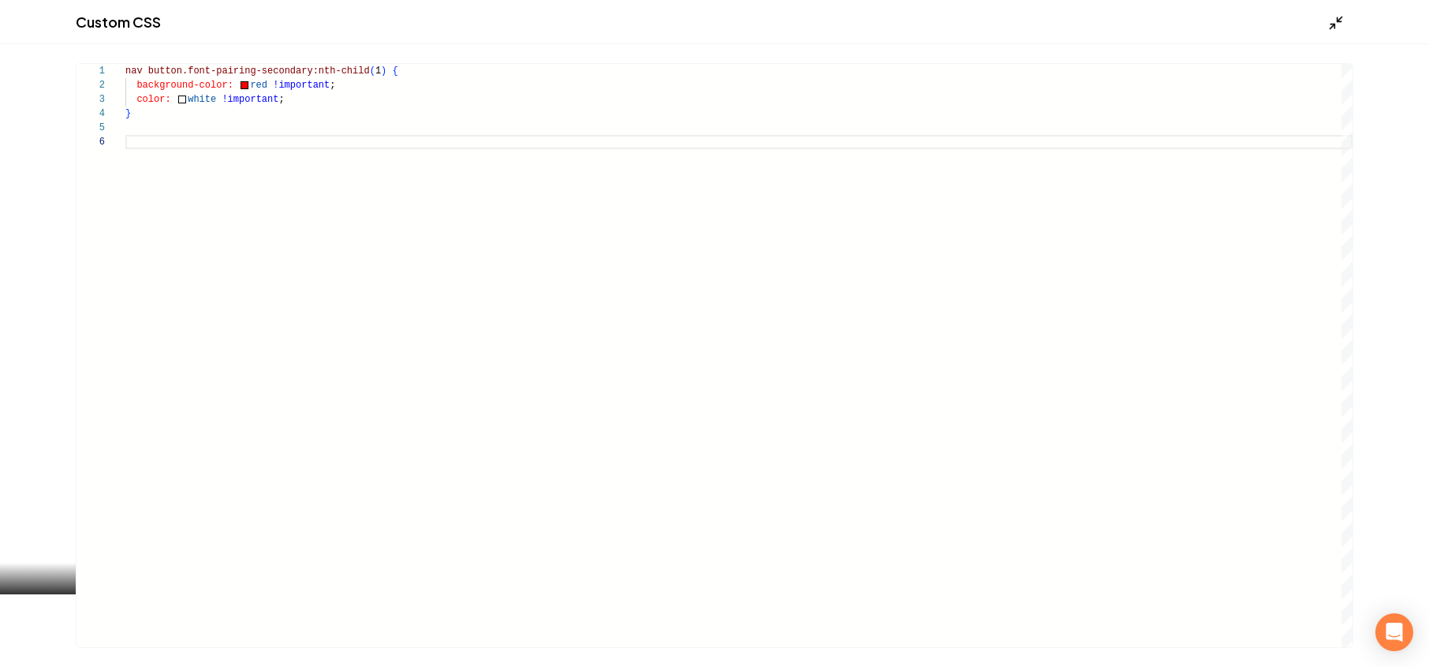
click at [1335, 20] on icon "Main content area" at bounding box center [1336, 23] width 16 height 16
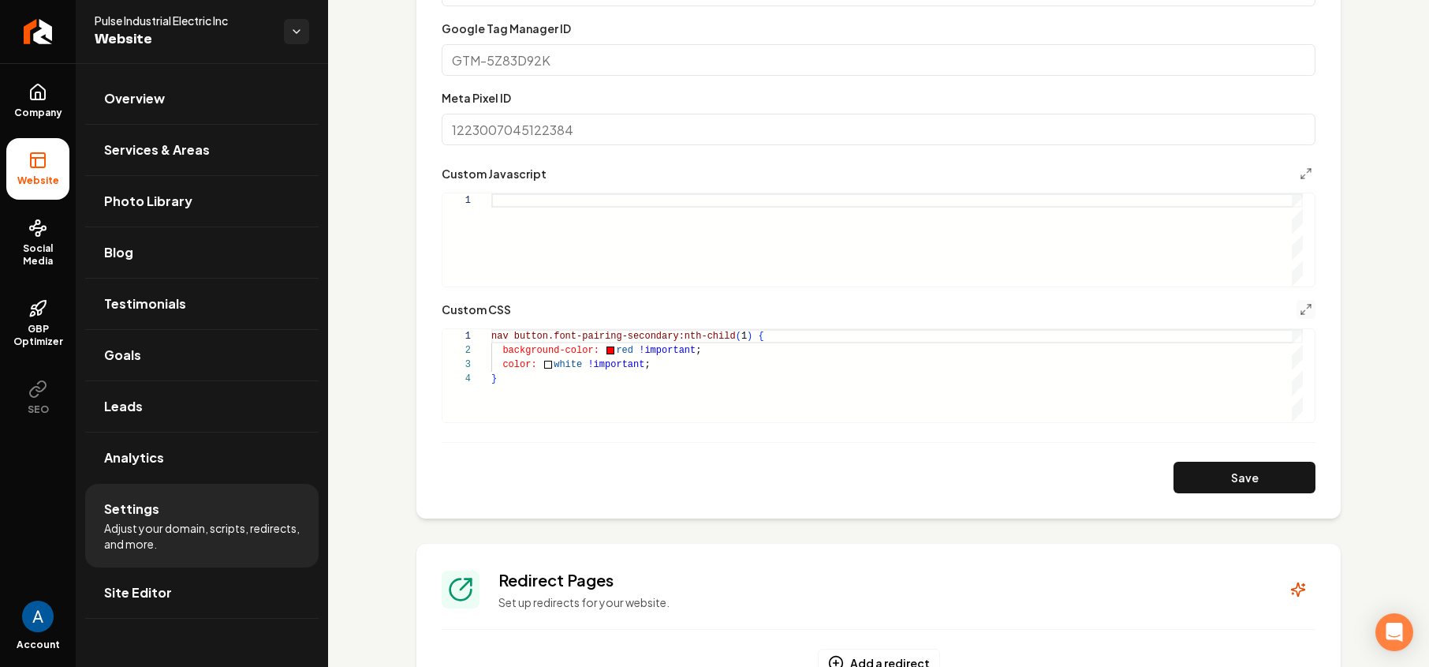
scroll to position [43, 0]
click at [1235, 493] on button "Save" at bounding box center [1245, 477] width 142 height 32
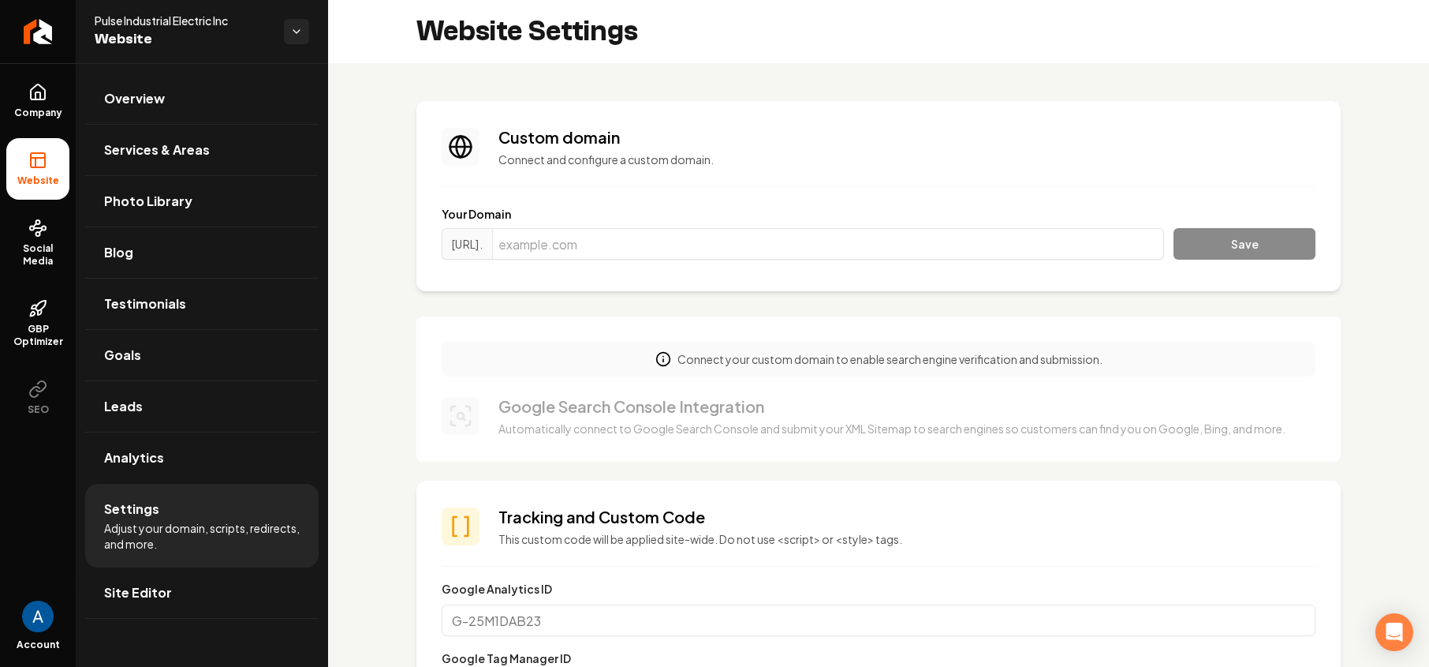
scroll to position [491, 0]
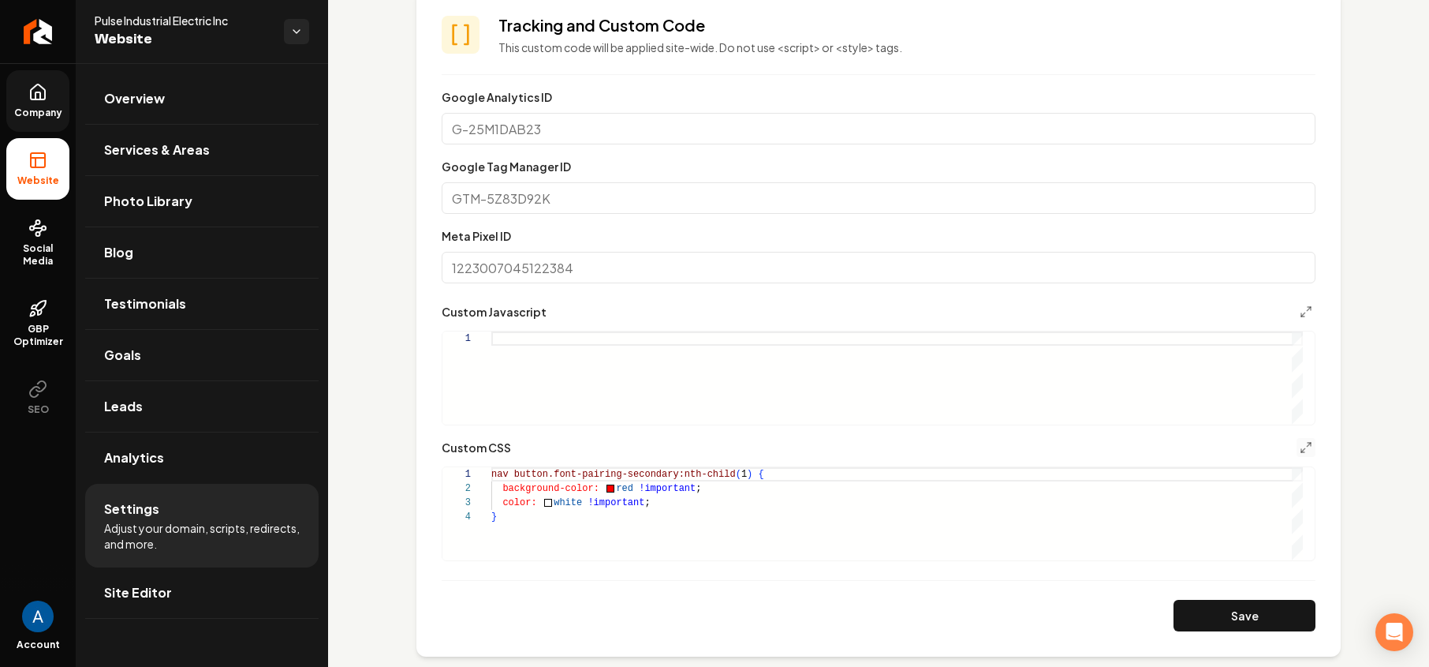
click at [39, 105] on link "Company" at bounding box center [37, 101] width 63 height 62
